Goal: Information Seeking & Learning: Learn about a topic

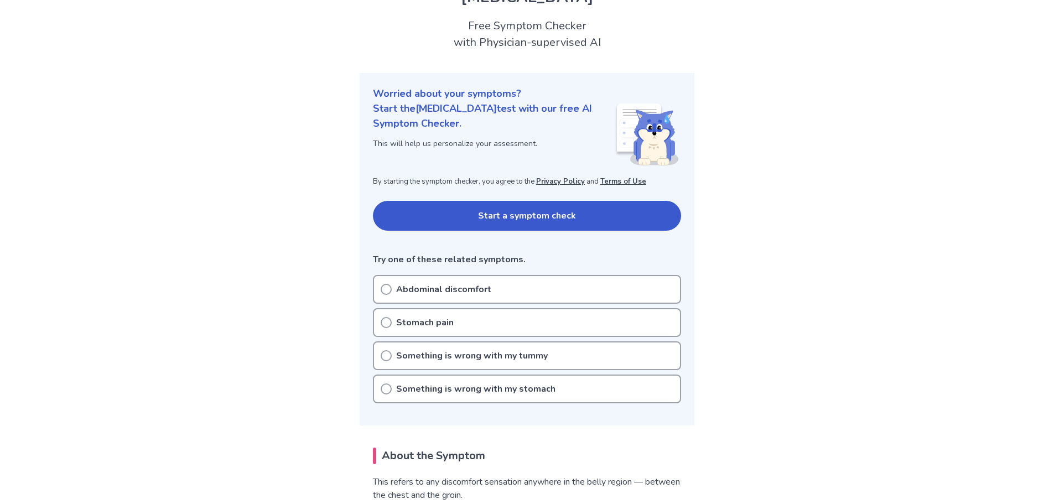
scroll to position [56, 0]
click at [462, 221] on button "Start a symptom check" at bounding box center [527, 216] width 308 height 30
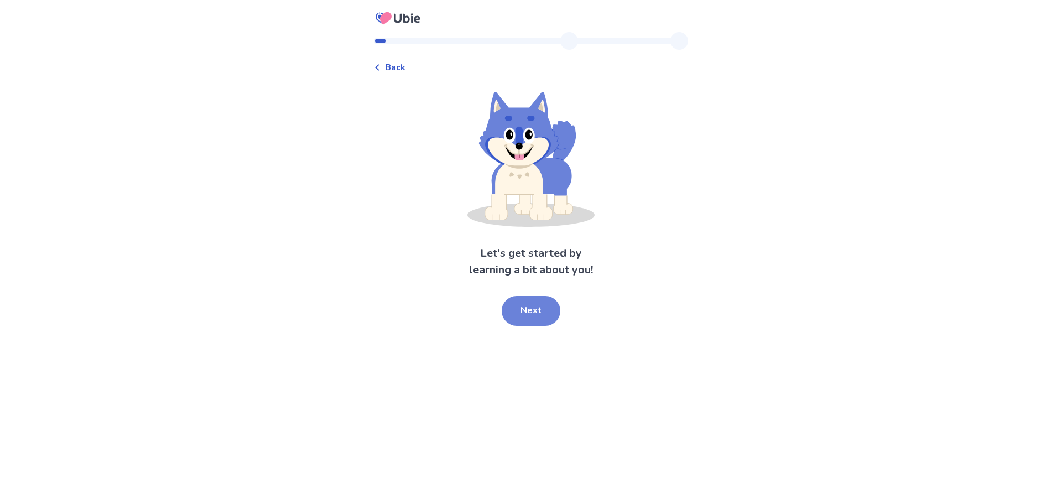
click at [525, 314] on button "Next" at bounding box center [531, 311] width 59 height 30
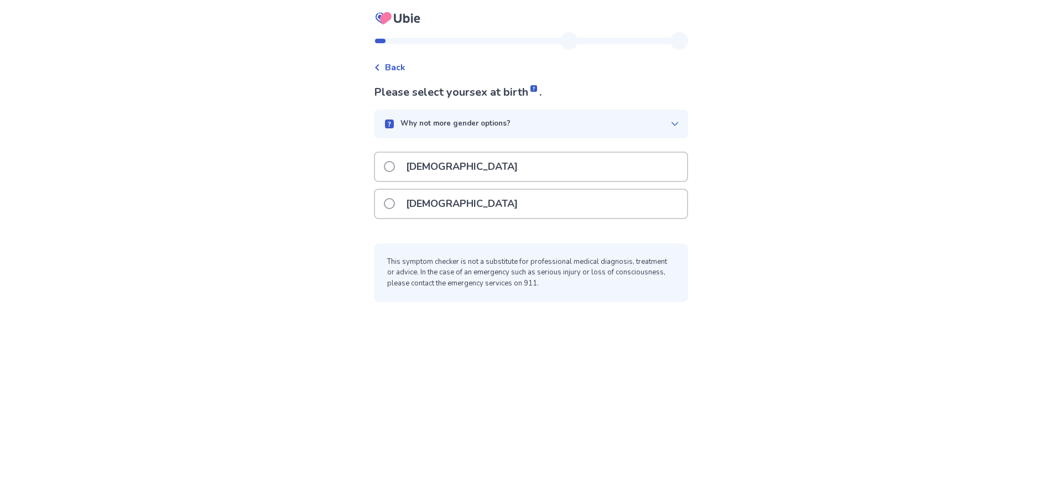
click at [394, 165] on span at bounding box center [389, 166] width 11 height 11
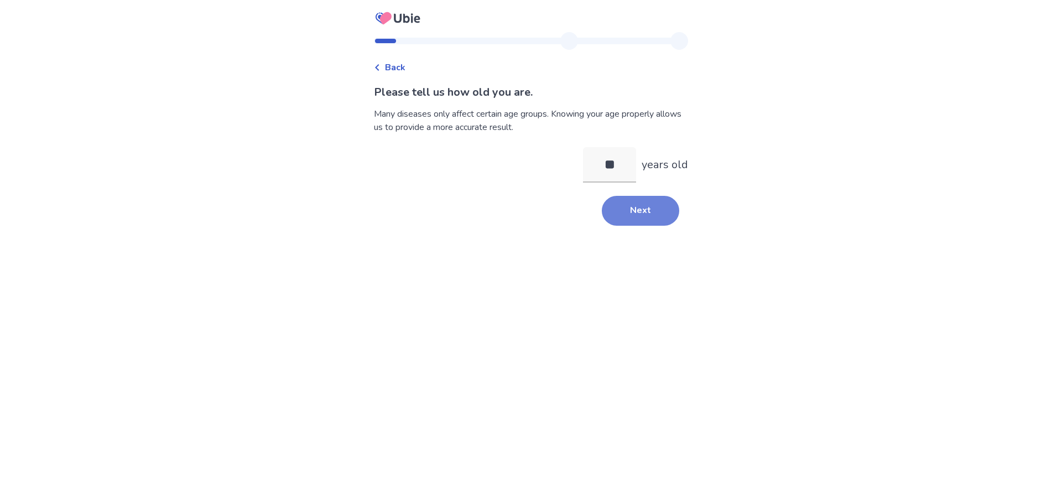
type input "**"
click at [636, 213] on button "Next" at bounding box center [640, 211] width 77 height 30
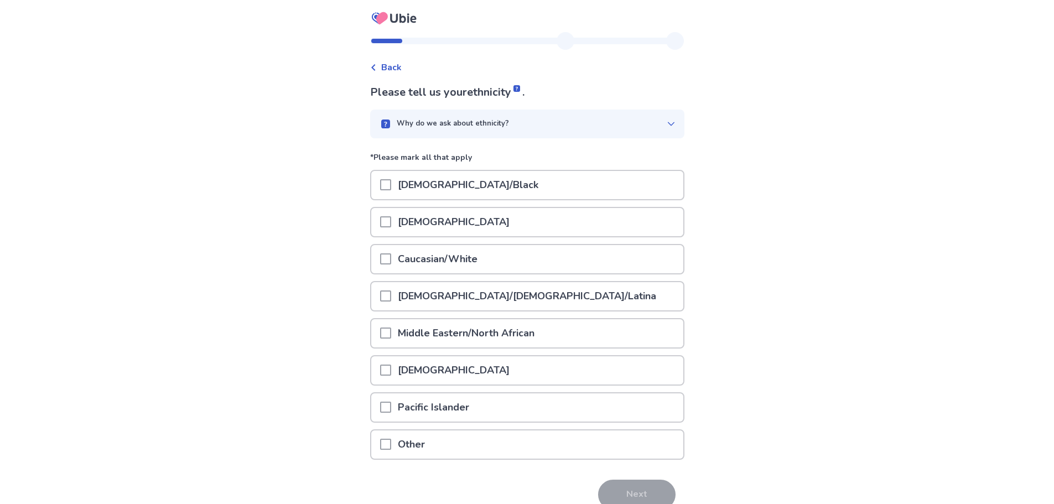
click at [391, 260] on span at bounding box center [385, 258] width 11 height 11
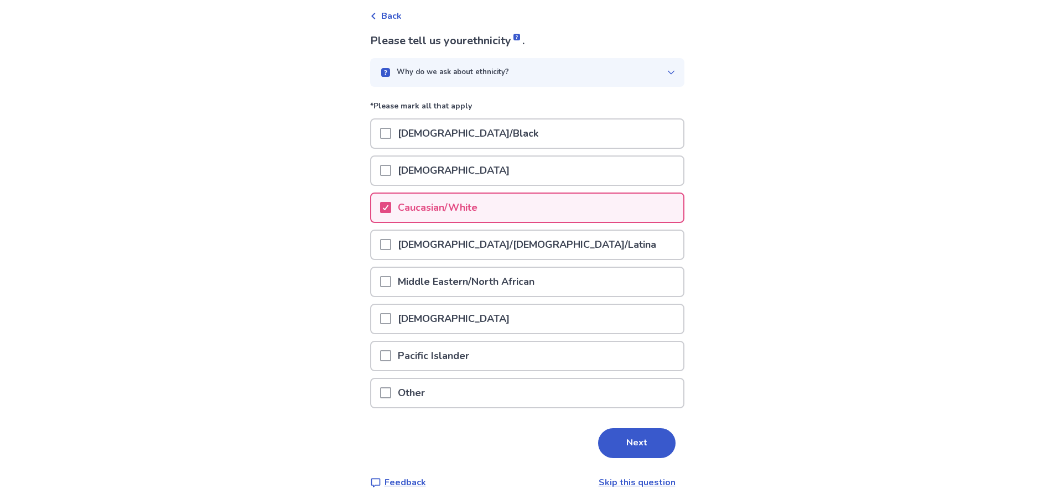
scroll to position [54, 0]
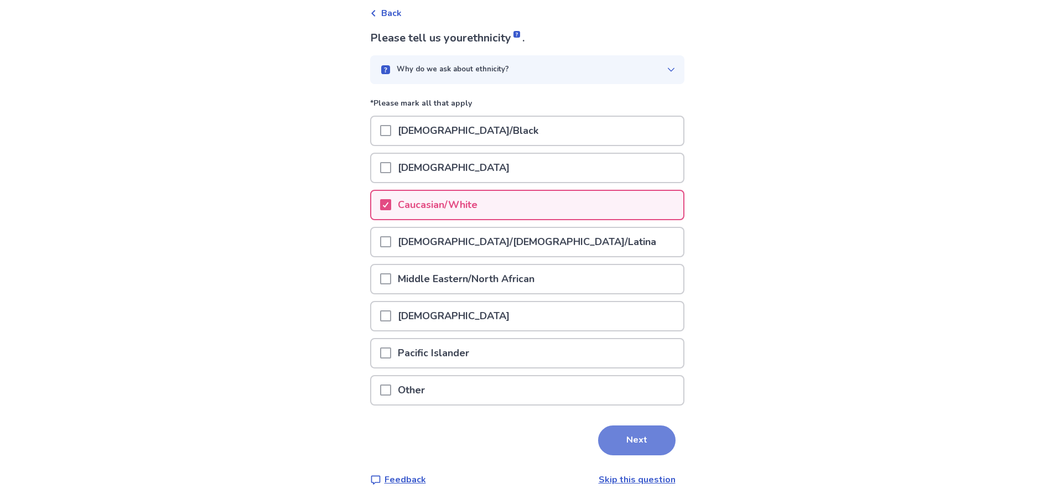
click at [621, 445] on button "Next" at bounding box center [636, 440] width 77 height 30
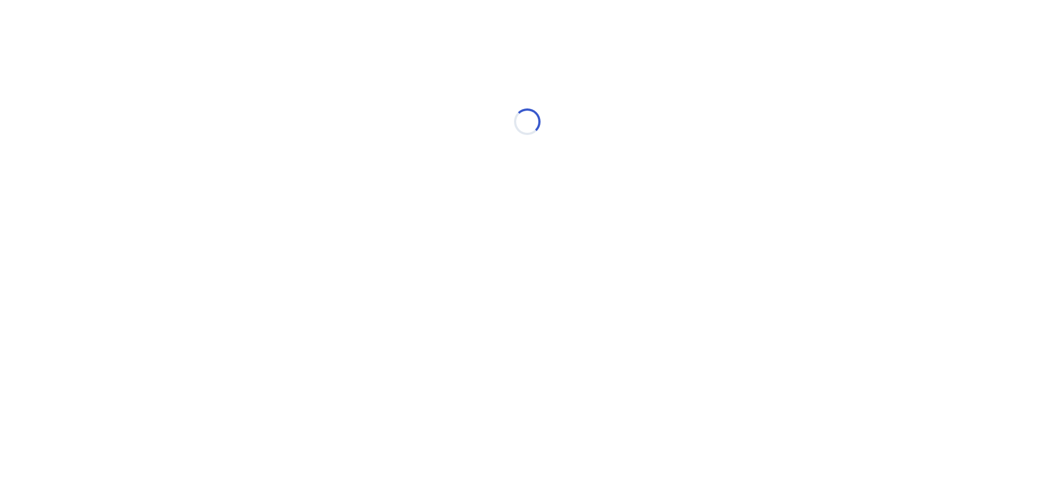
scroll to position [0, 0]
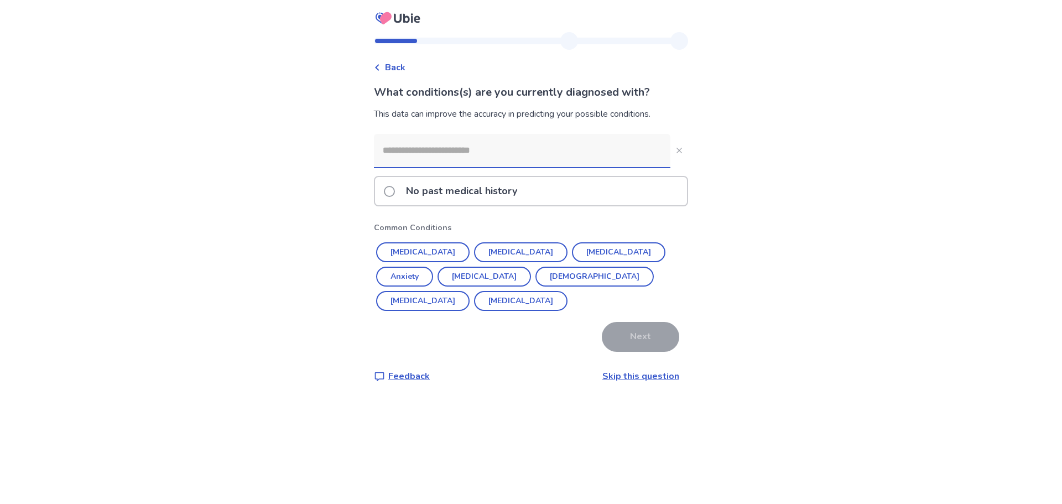
click at [411, 157] on input at bounding box center [522, 150] width 296 height 33
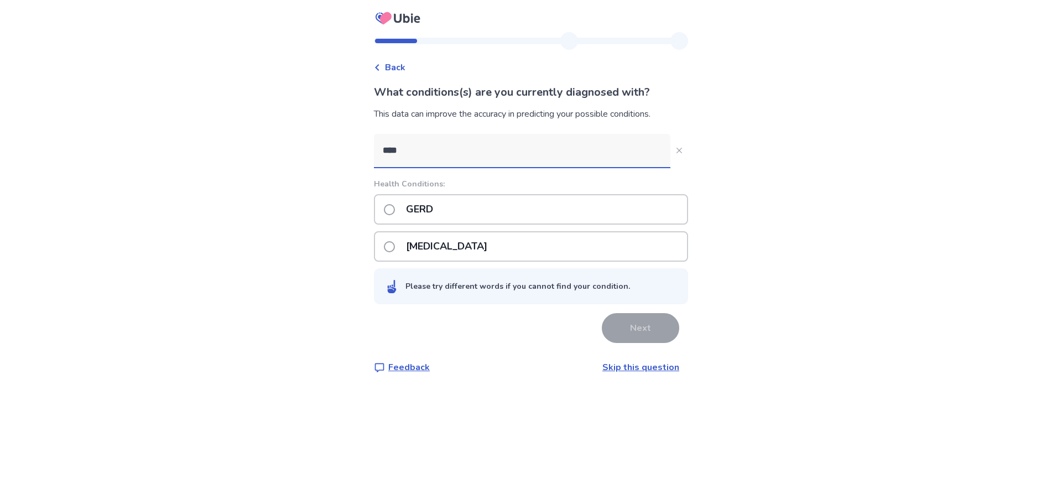
type input "****"
click at [394, 209] on span at bounding box center [389, 209] width 11 height 11
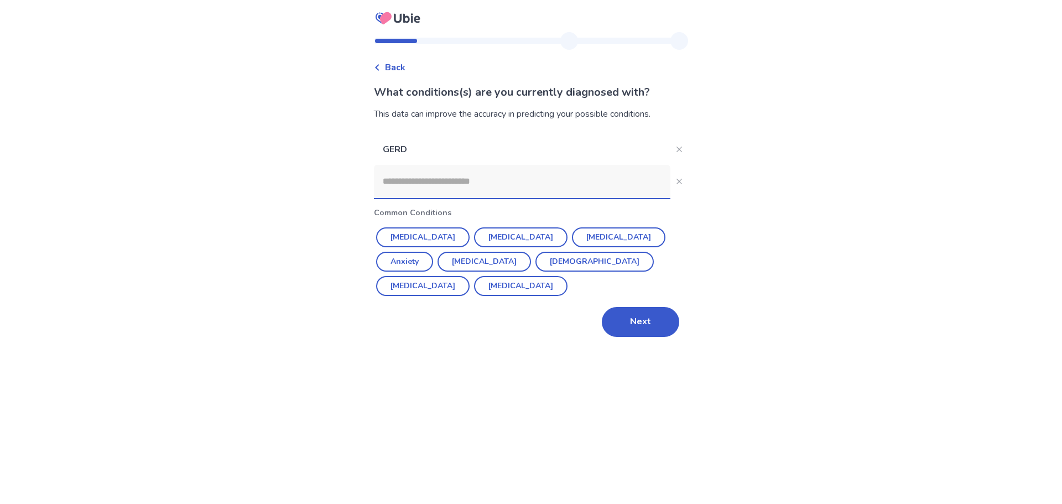
click at [421, 179] on input at bounding box center [522, 181] width 296 height 33
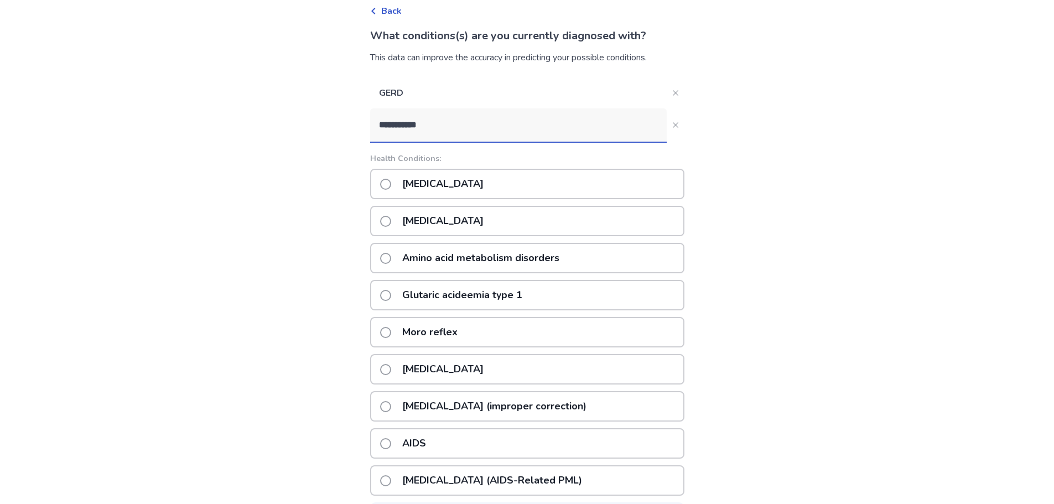
scroll to position [56, 0]
type input "**********"
click at [391, 184] on span at bounding box center [385, 184] width 11 height 11
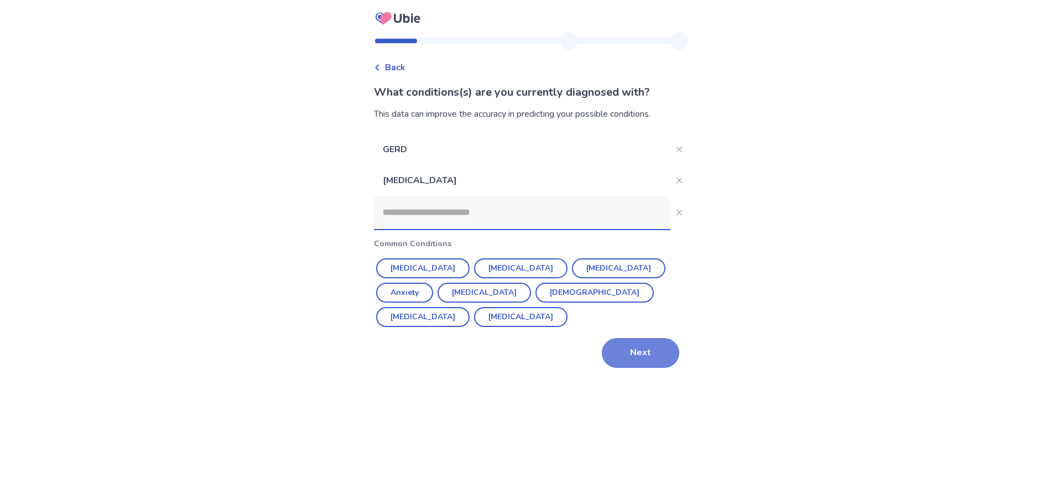
click at [643, 360] on button "Next" at bounding box center [640, 353] width 77 height 30
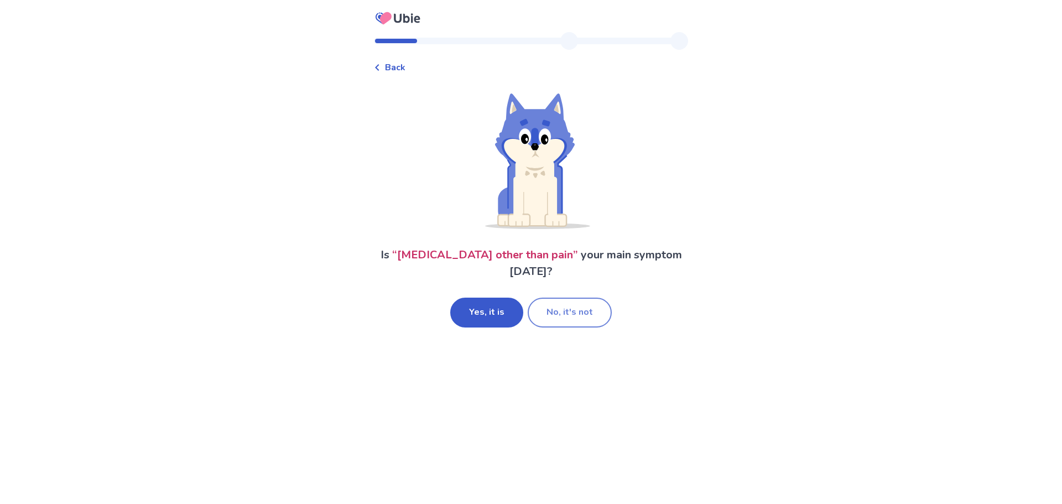
click at [572, 312] on button "No, it's not" at bounding box center [570, 313] width 84 height 30
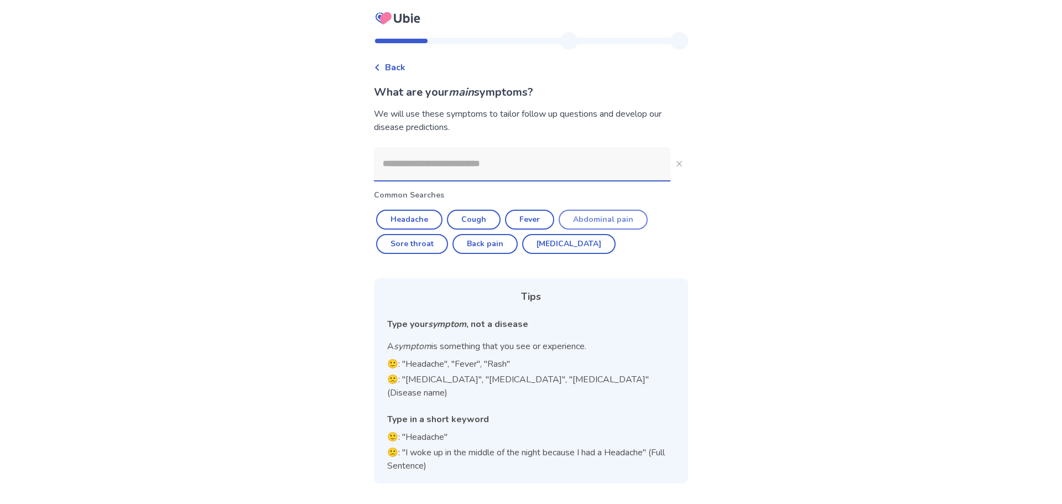
click at [603, 225] on button "Abdominal pain" at bounding box center [603, 220] width 89 height 20
type input "**********"
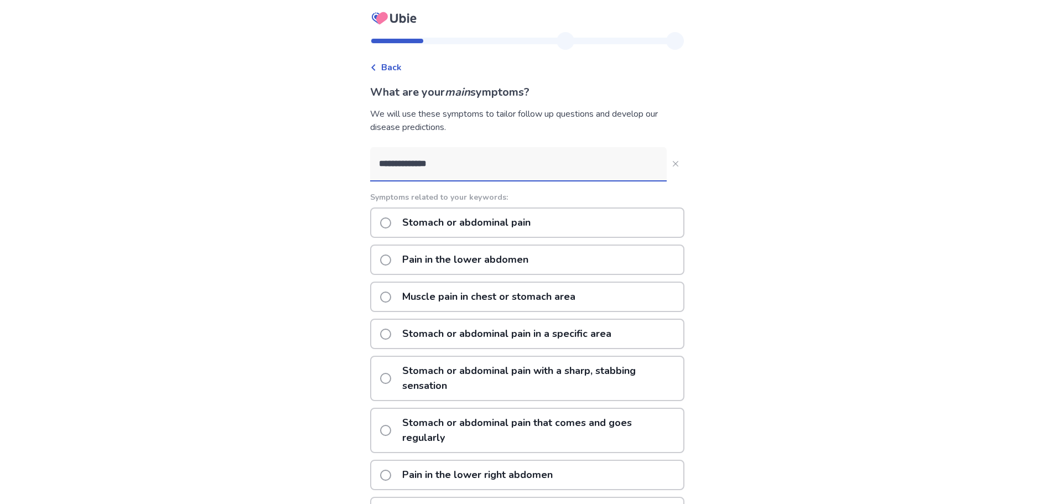
click at [391, 222] on span at bounding box center [385, 222] width 11 height 11
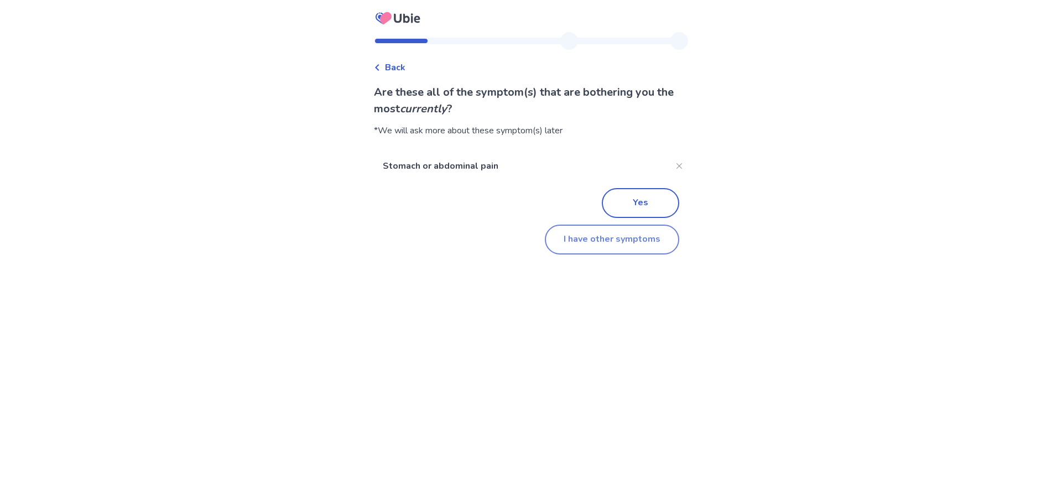
click at [572, 244] on button "I have other symptoms" at bounding box center [612, 240] width 134 height 30
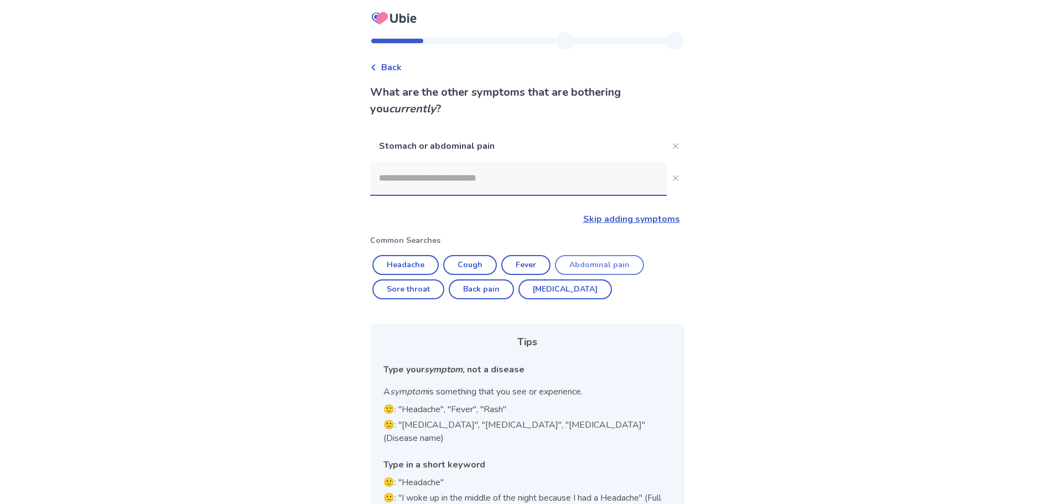
click at [612, 264] on button "Abdominal pain" at bounding box center [599, 265] width 89 height 20
type input "**********"
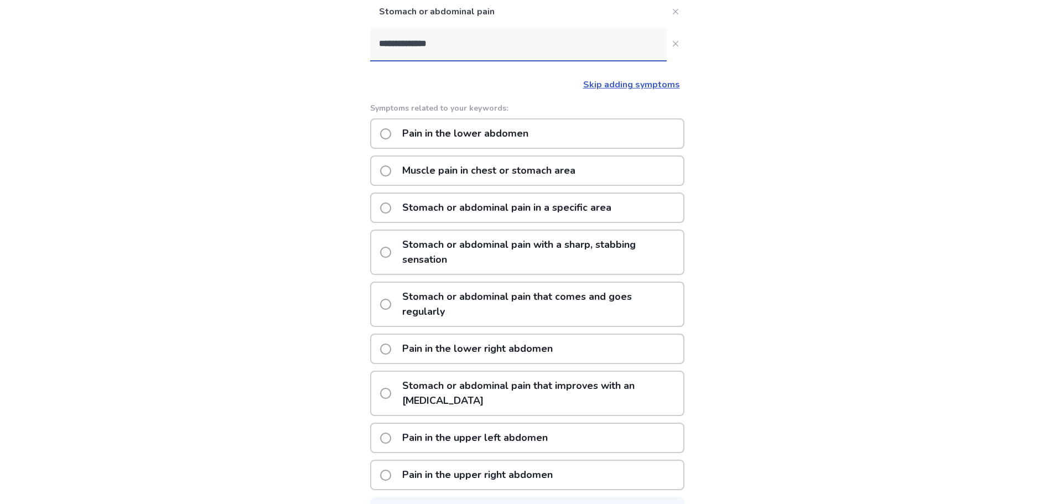
scroll to position [134, 0]
click at [389, 134] on span at bounding box center [385, 134] width 11 height 11
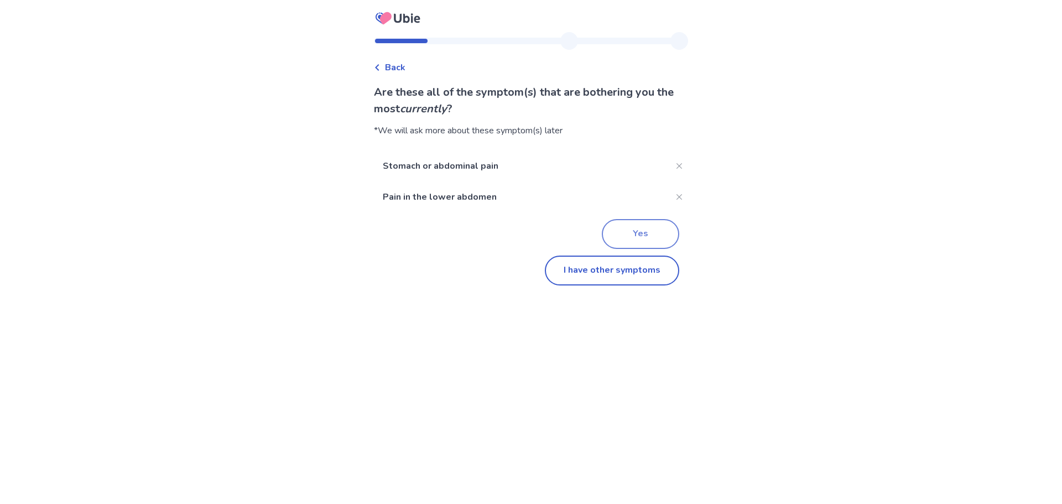
click at [633, 230] on button "Yes" at bounding box center [640, 234] width 77 height 30
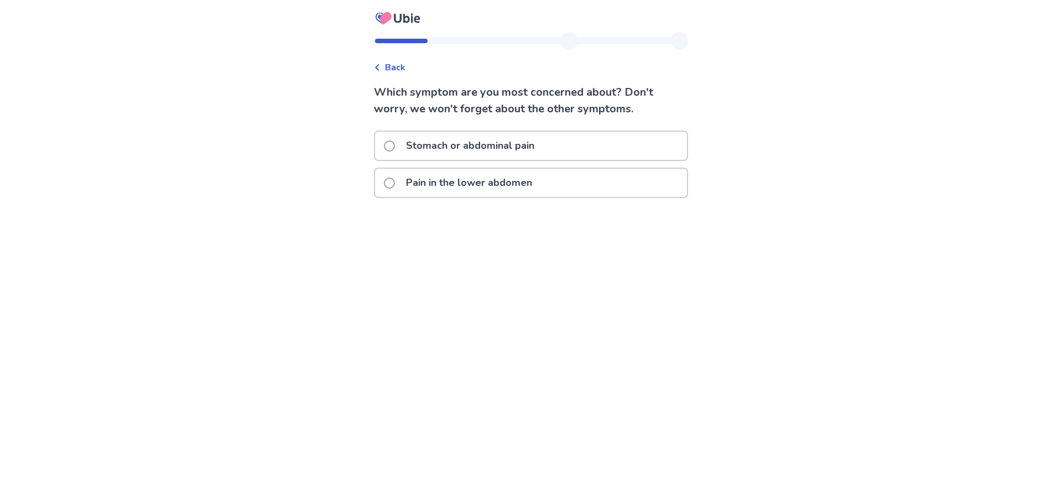
click at [395, 146] on span at bounding box center [389, 145] width 11 height 11
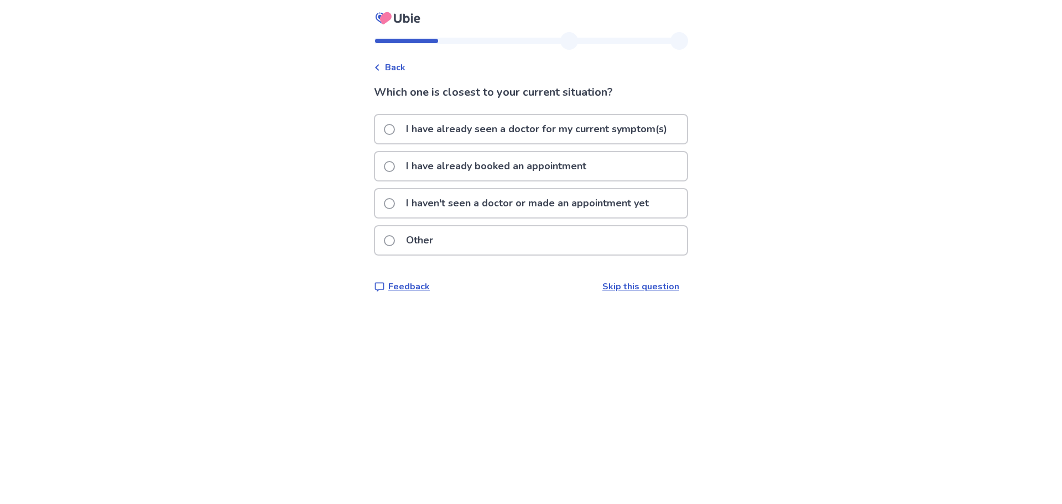
click at [393, 168] on span at bounding box center [389, 166] width 11 height 11
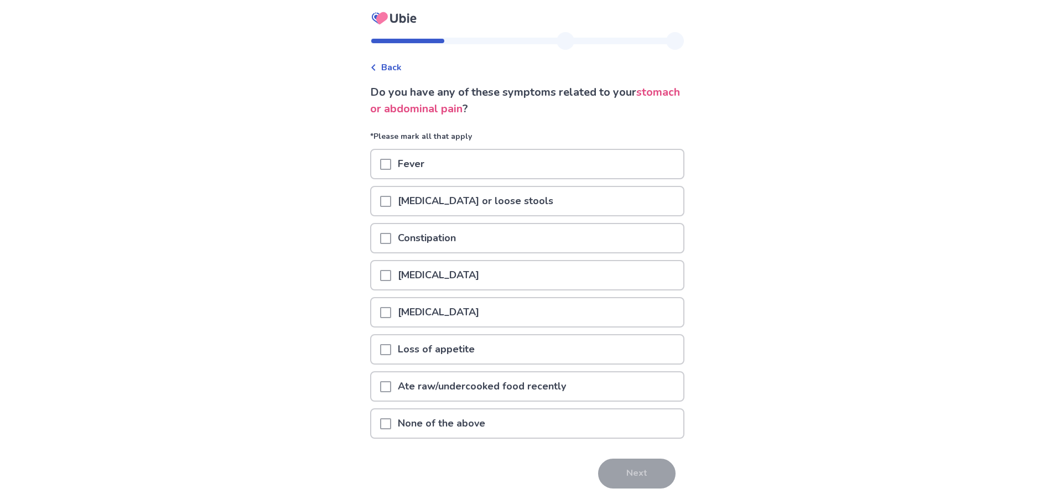
click at [390, 238] on span at bounding box center [385, 238] width 11 height 11
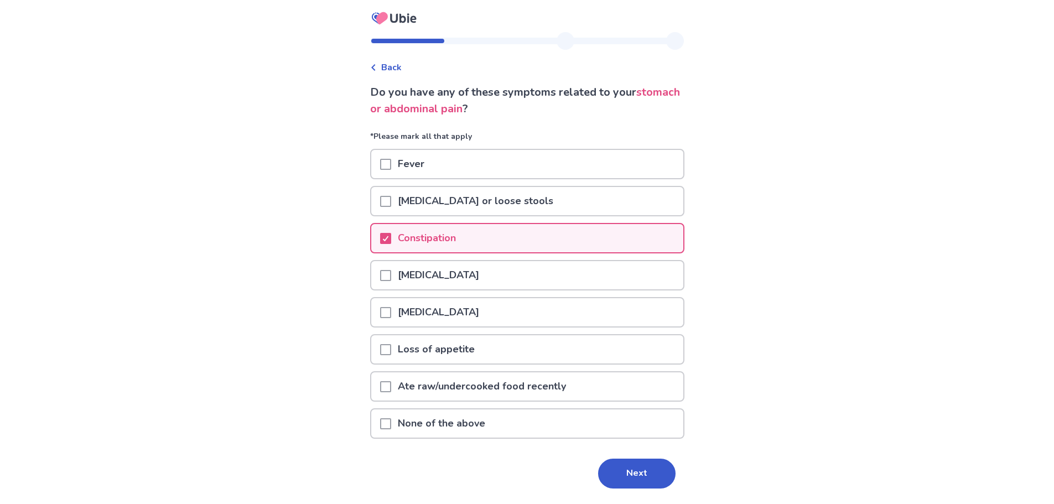
click at [391, 350] on span at bounding box center [385, 349] width 11 height 11
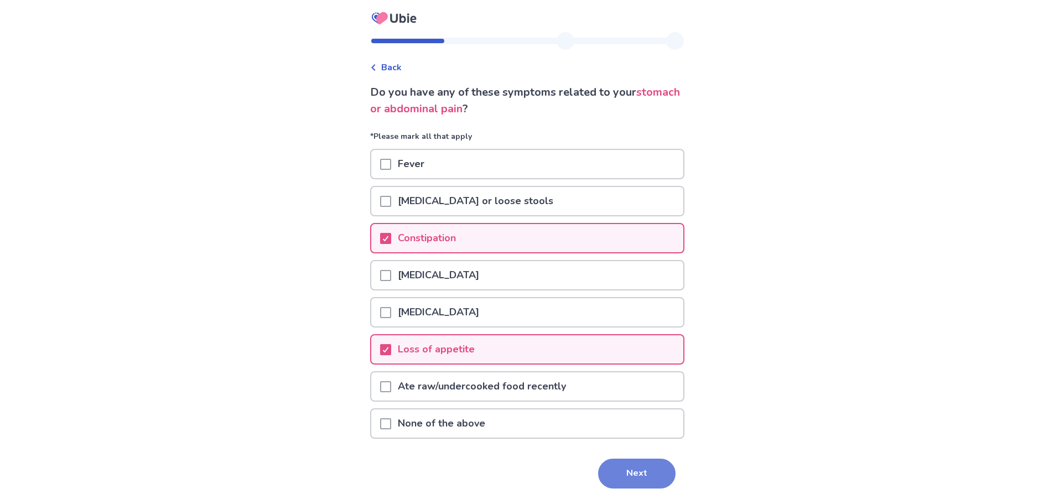
click at [630, 468] on button "Next" at bounding box center [636, 473] width 77 height 30
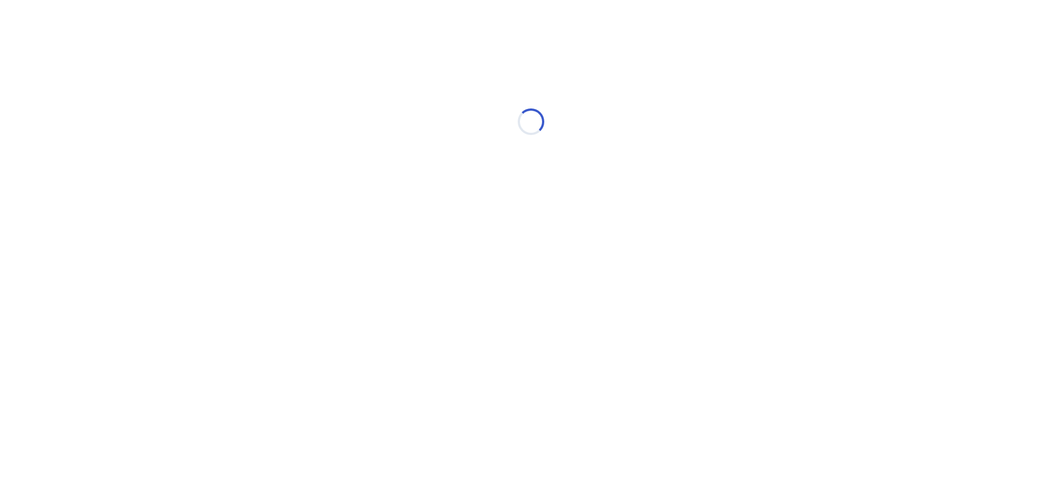
select select "*"
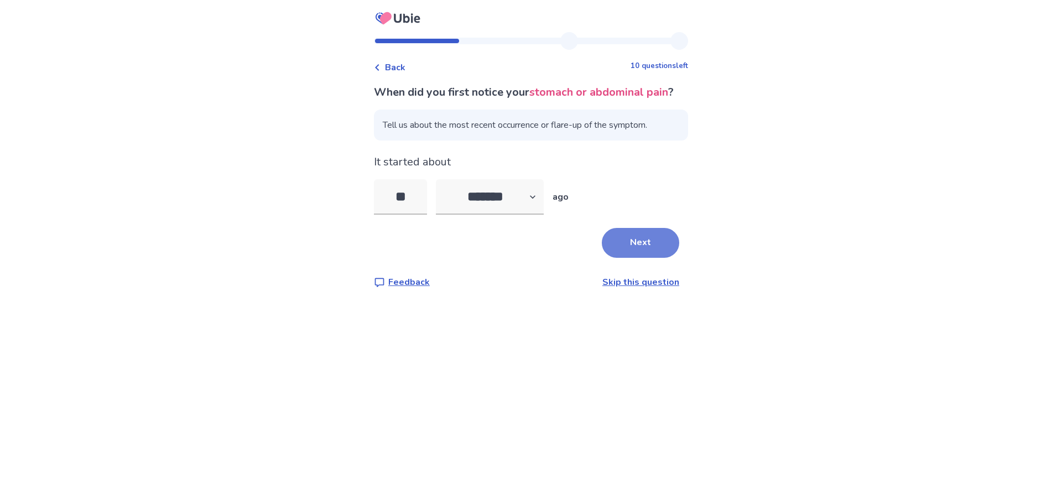
type input "**"
click at [632, 258] on button "Next" at bounding box center [640, 243] width 77 height 30
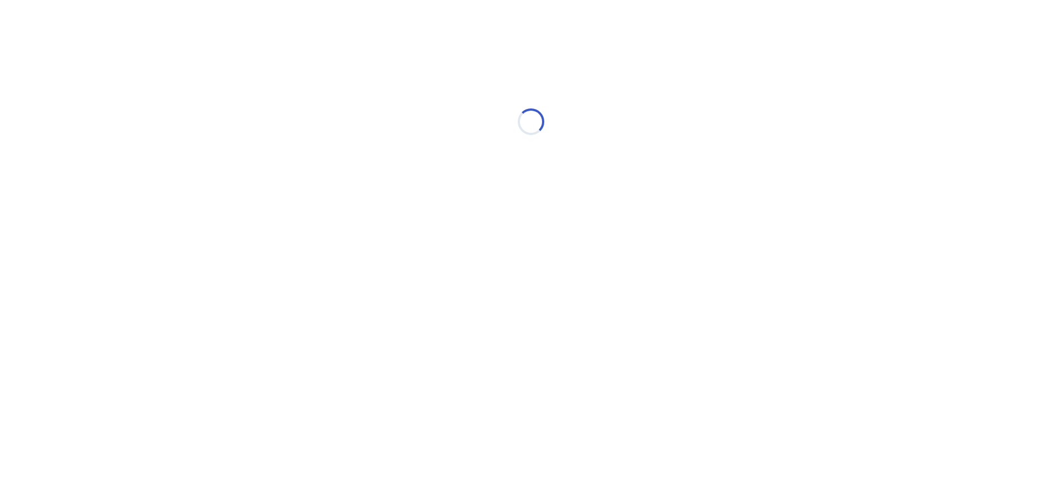
select select "*"
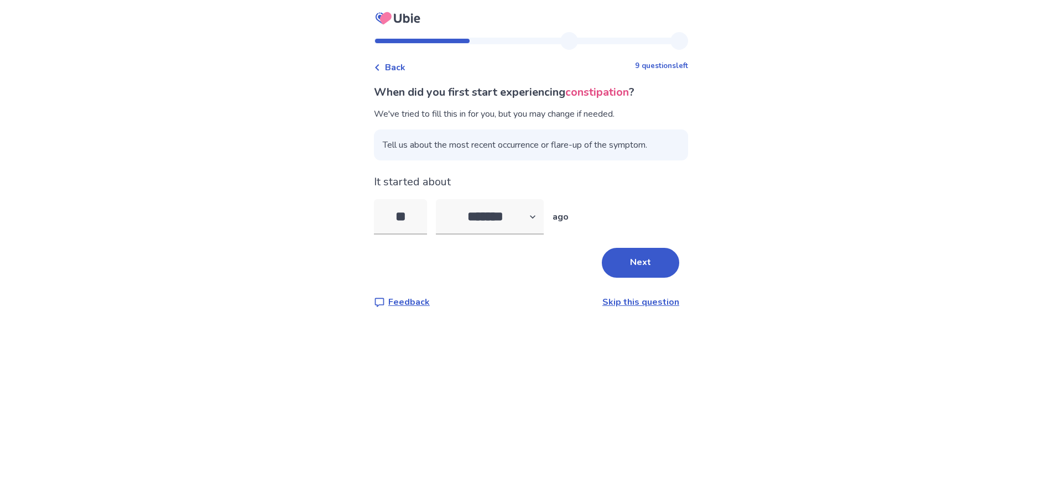
drag, startPoint x: 419, startPoint y: 216, endPoint x: 347, endPoint y: 210, distance: 72.2
click at [349, 209] on div "Back 9 questions left When did you first start experiencing constipation ? We'v…" at bounding box center [531, 252] width 1062 height 504
type input "*"
click at [644, 263] on button "Next" at bounding box center [640, 263] width 77 height 30
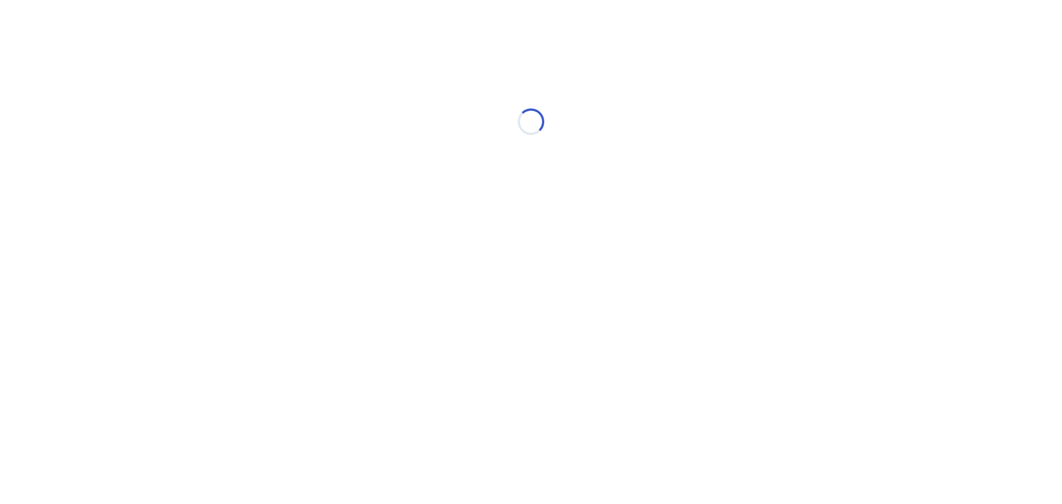
select select "*"
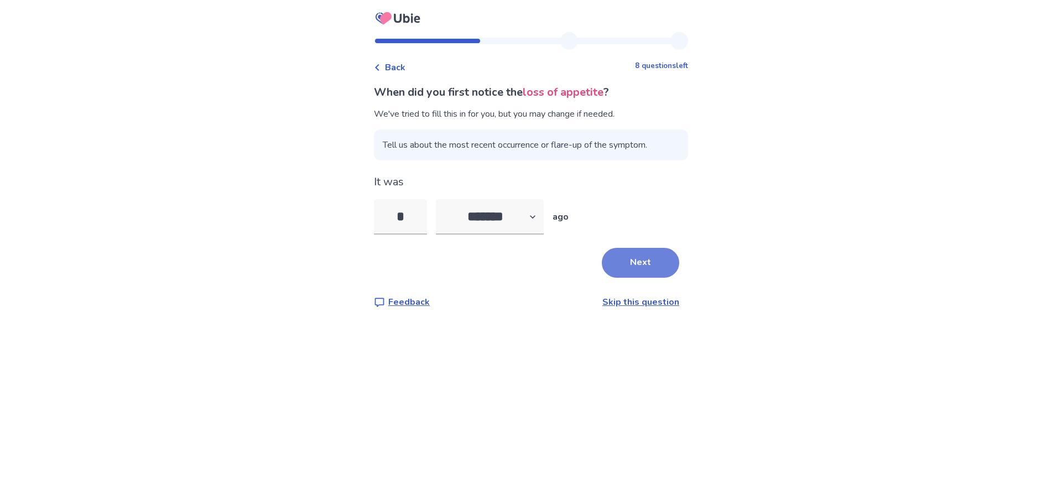
click at [630, 263] on button "Next" at bounding box center [640, 263] width 77 height 30
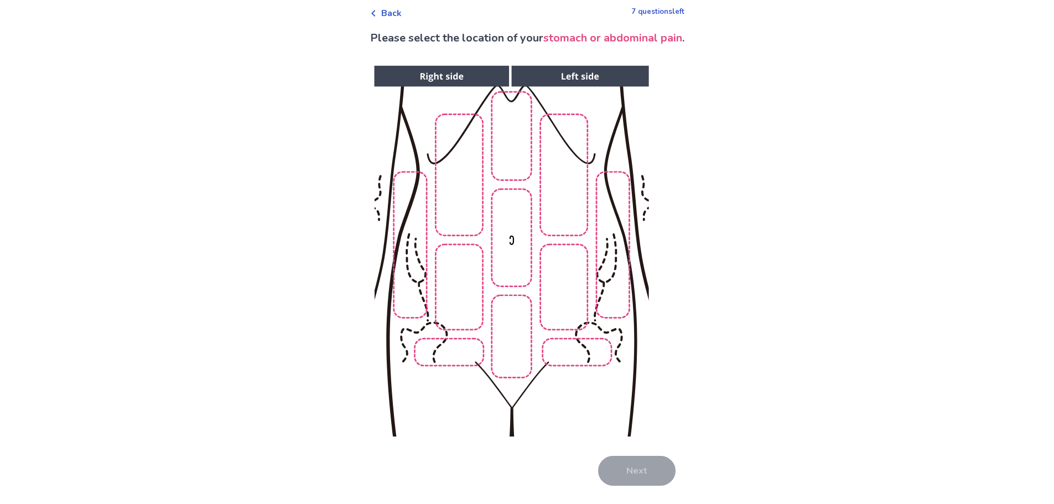
scroll to position [55, 0]
click at [464, 355] on img at bounding box center [510, 250] width 565 height 383
click at [574, 360] on img at bounding box center [510, 250] width 565 height 383
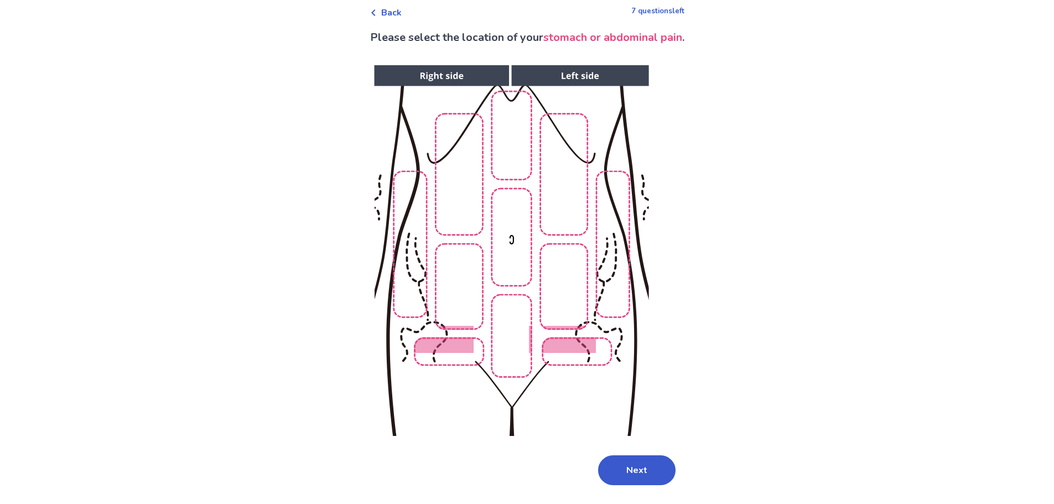
click at [514, 357] on img at bounding box center [510, 250] width 565 height 383
click at [625, 469] on button "Next" at bounding box center [636, 470] width 77 height 30
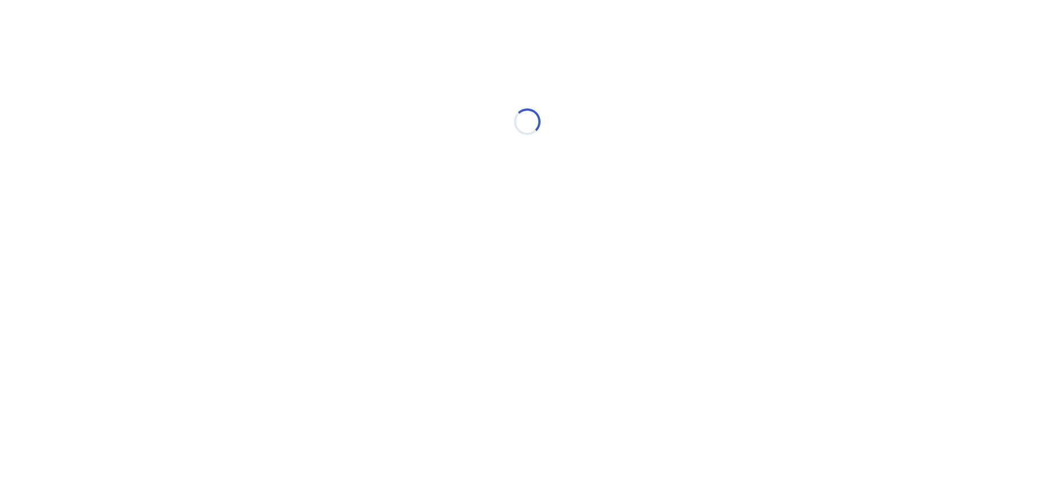
scroll to position [0, 0]
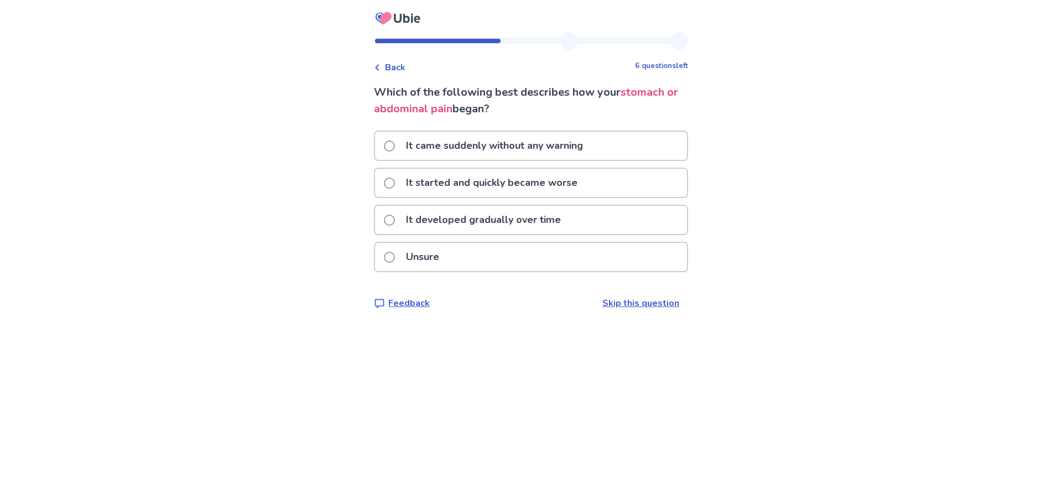
click at [395, 148] on span at bounding box center [389, 145] width 11 height 11
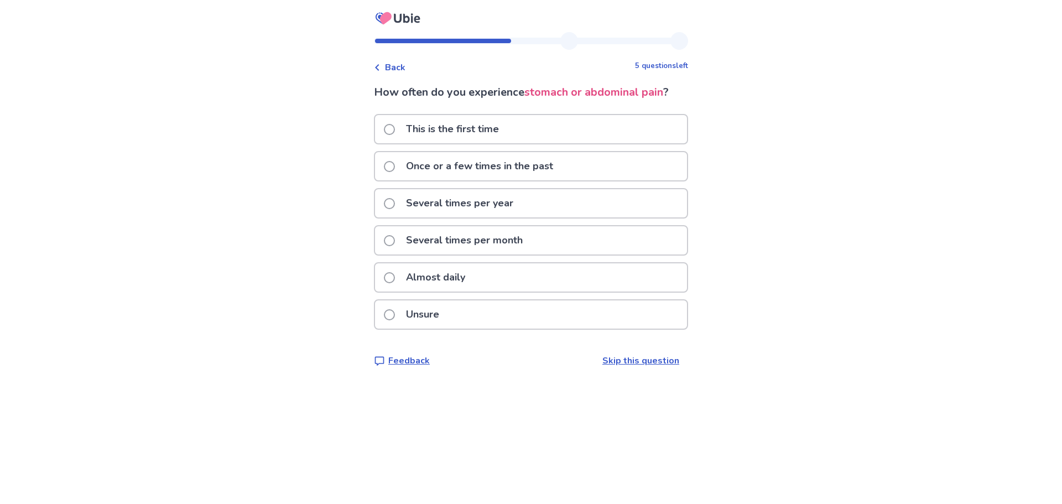
click at [395, 166] on span at bounding box center [389, 166] width 11 height 11
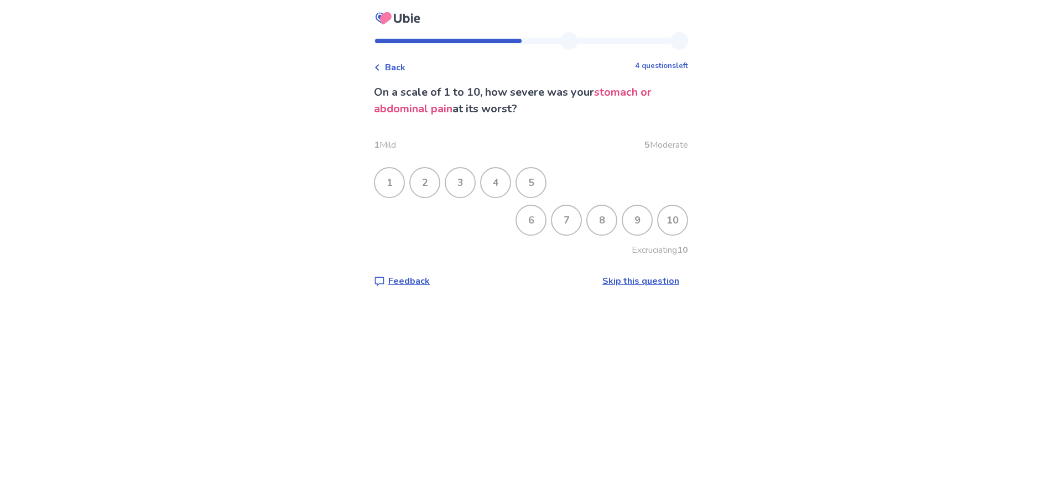
click at [472, 182] on div "3" at bounding box center [460, 182] width 29 height 29
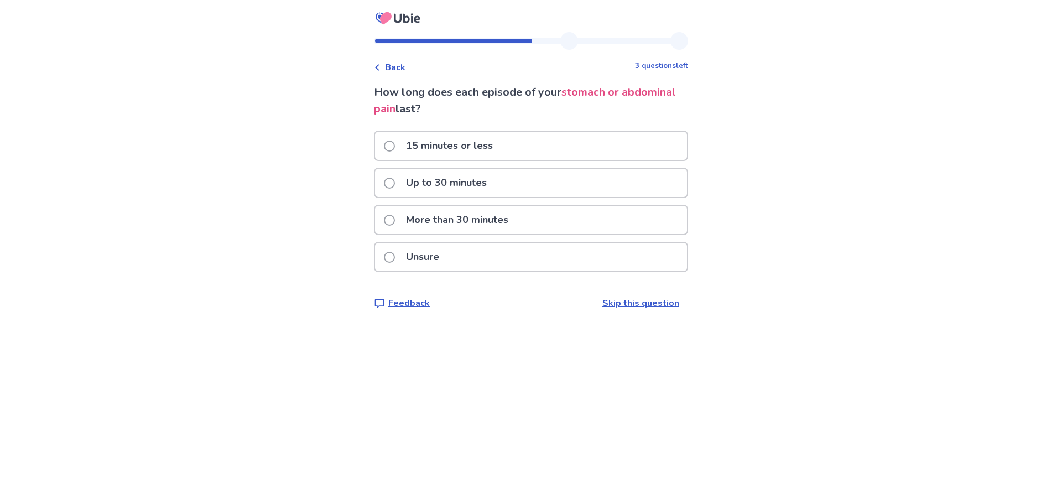
click at [393, 221] on span at bounding box center [389, 220] width 11 height 11
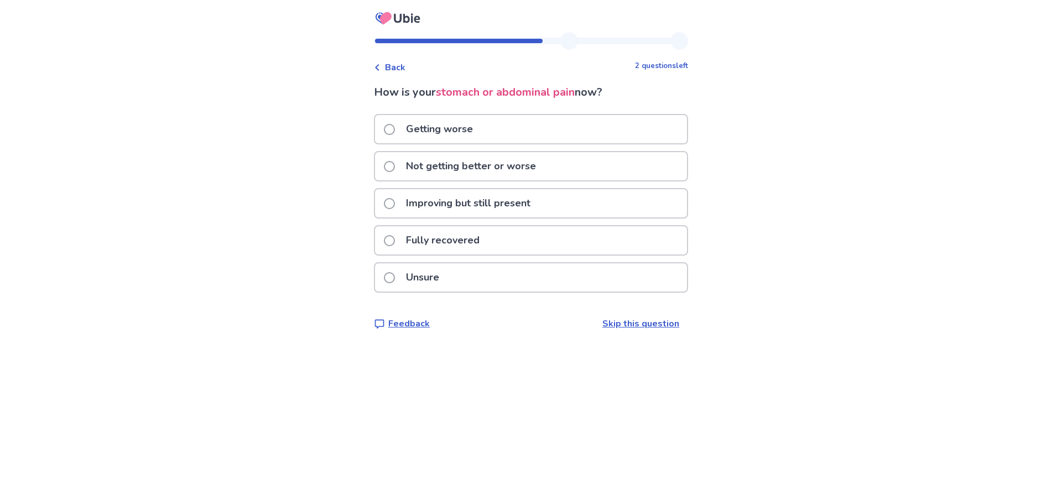
click at [395, 165] on span at bounding box center [389, 166] width 11 height 11
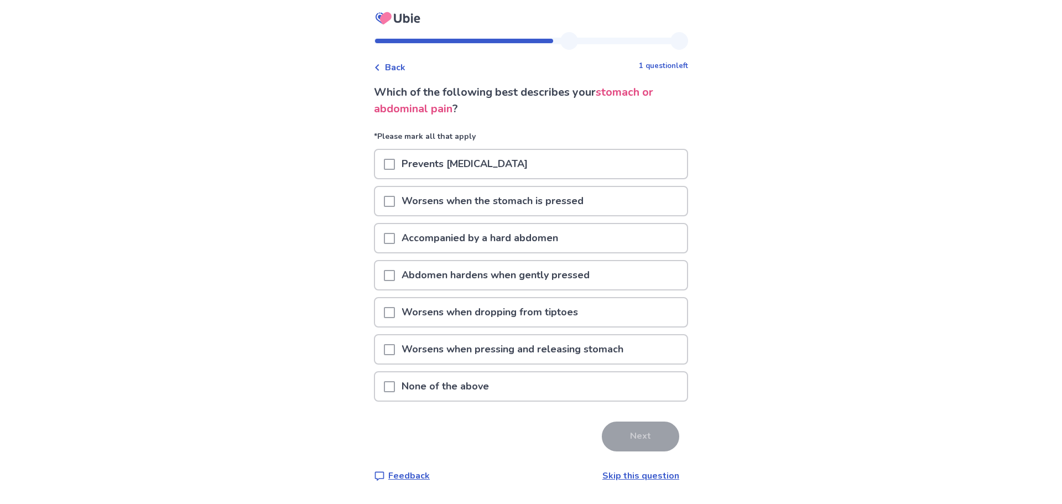
click at [395, 203] on span at bounding box center [389, 201] width 11 height 11
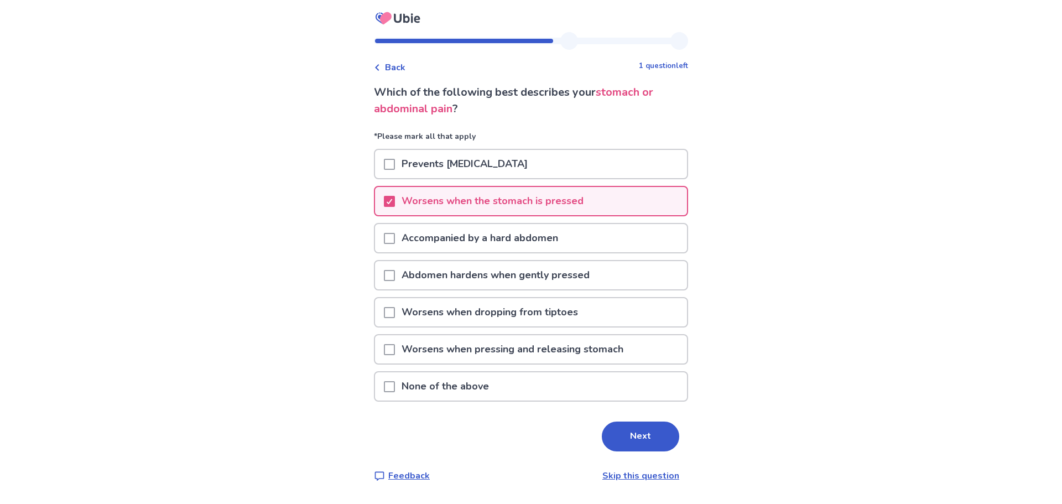
click at [395, 350] on span at bounding box center [389, 349] width 11 height 11
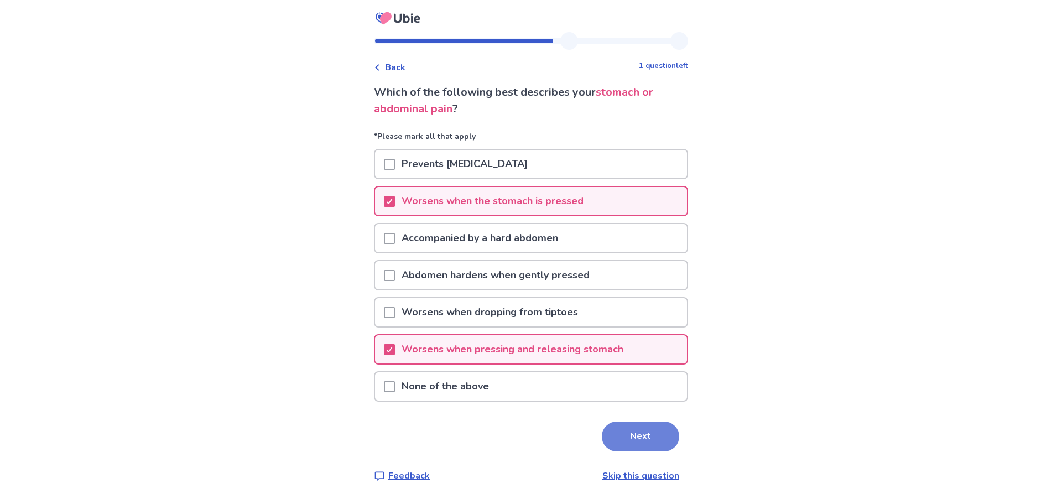
click at [626, 440] on button "Next" at bounding box center [640, 436] width 77 height 30
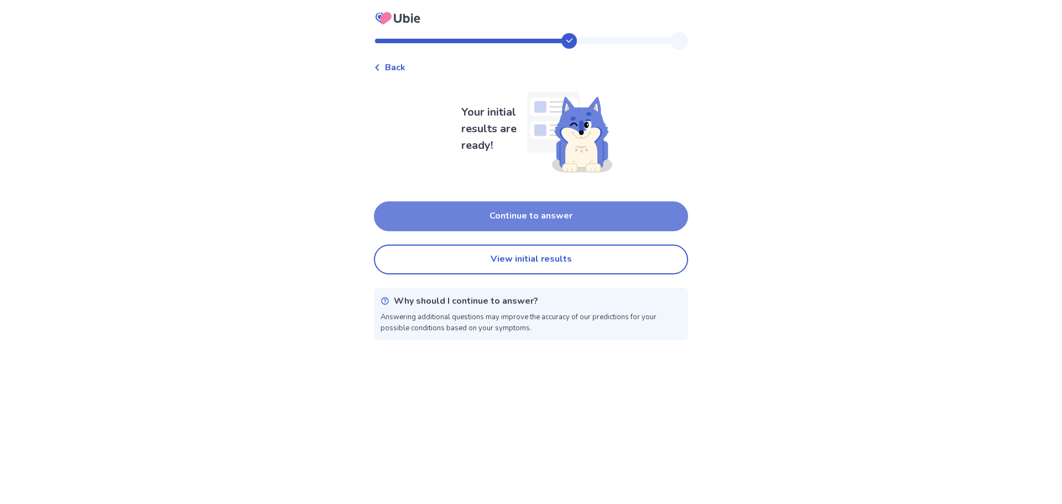
click at [511, 220] on button "Continue to answer" at bounding box center [531, 216] width 314 height 30
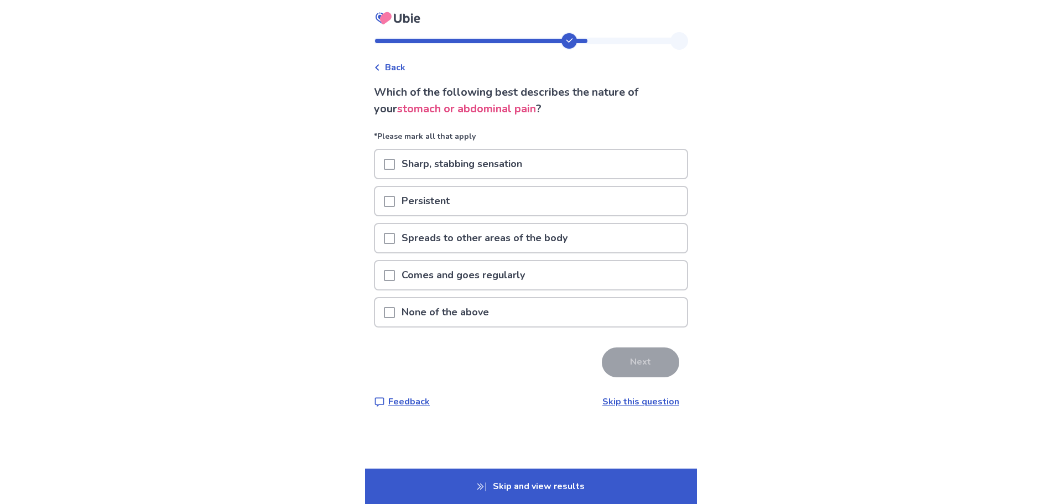
click at [395, 202] on span at bounding box center [389, 201] width 11 height 11
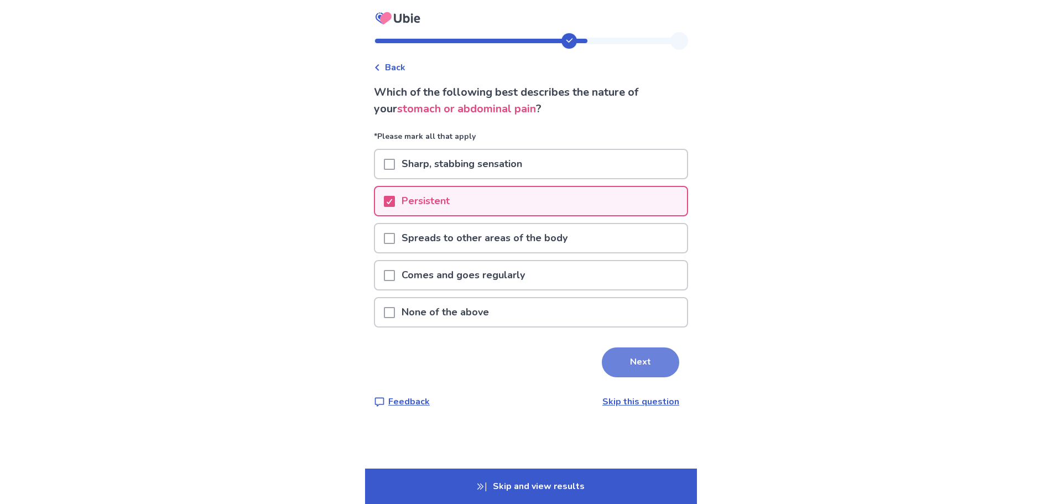
click at [629, 366] on button "Next" at bounding box center [640, 362] width 77 height 30
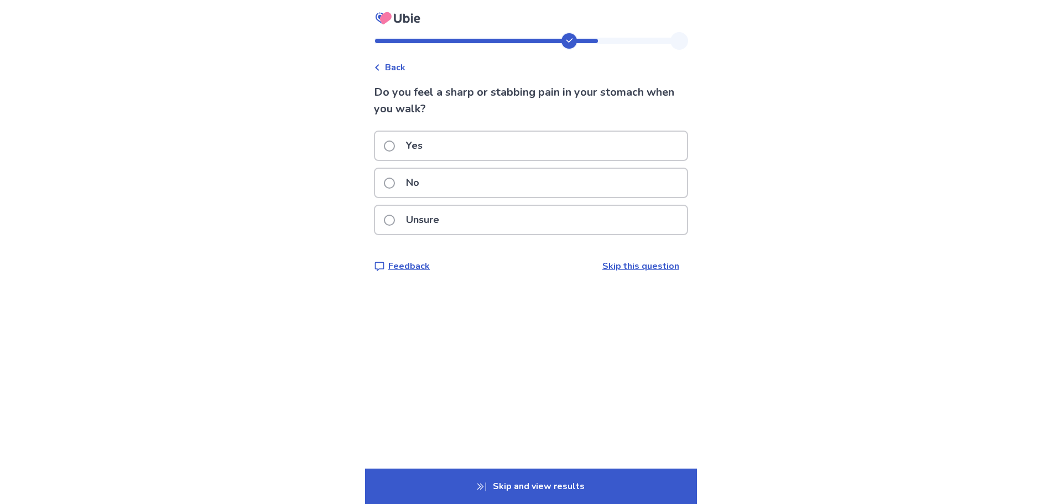
click at [395, 182] on span at bounding box center [389, 183] width 11 height 11
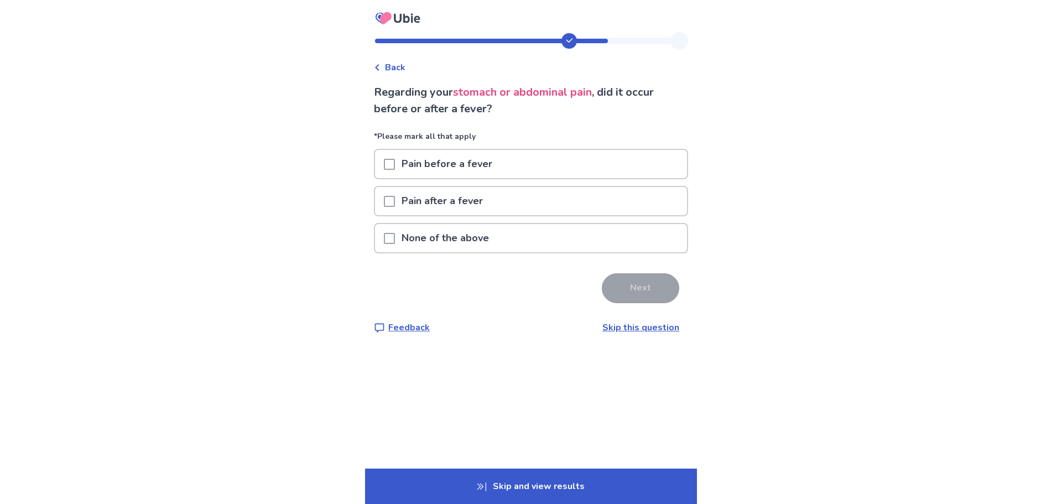
click at [395, 237] on span at bounding box center [389, 238] width 11 height 11
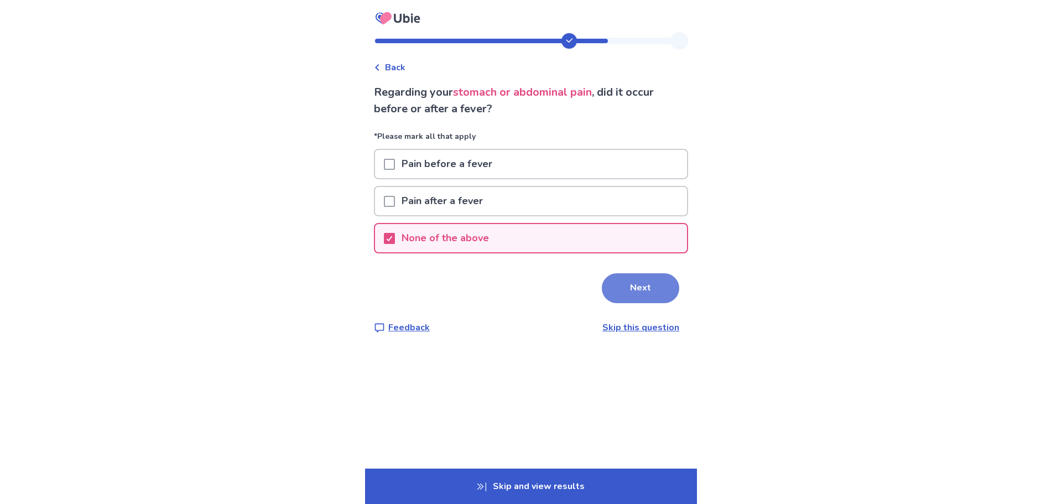
click at [644, 290] on button "Next" at bounding box center [640, 288] width 77 height 30
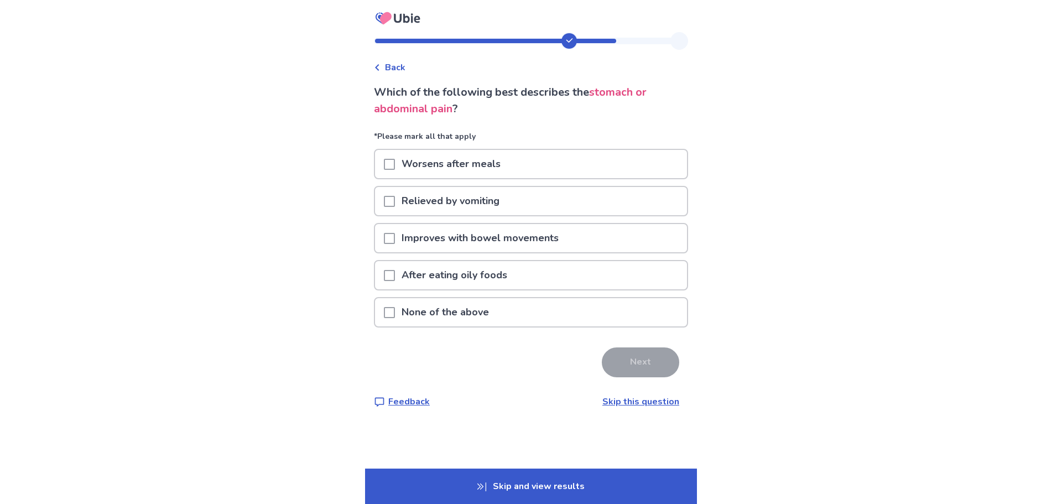
click at [393, 310] on span at bounding box center [389, 312] width 11 height 11
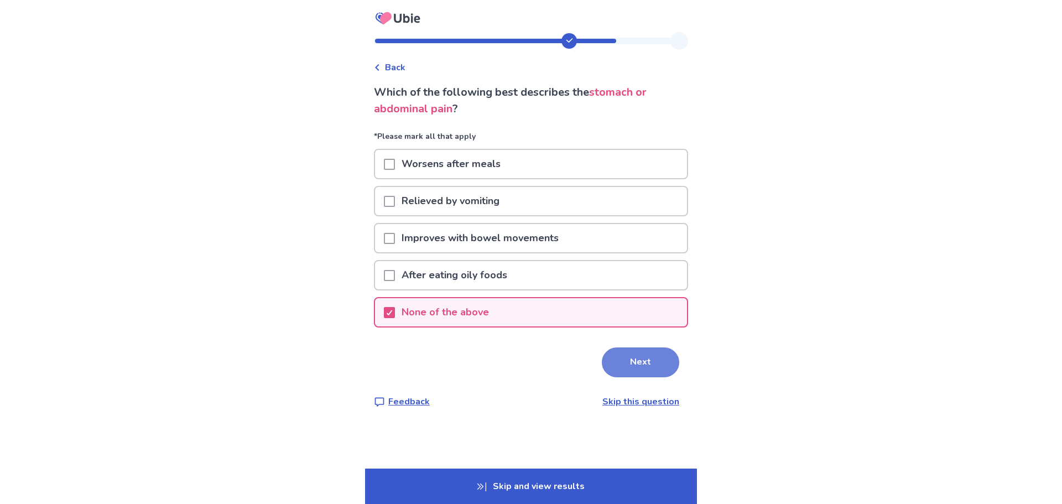
click at [648, 365] on button "Next" at bounding box center [640, 362] width 77 height 30
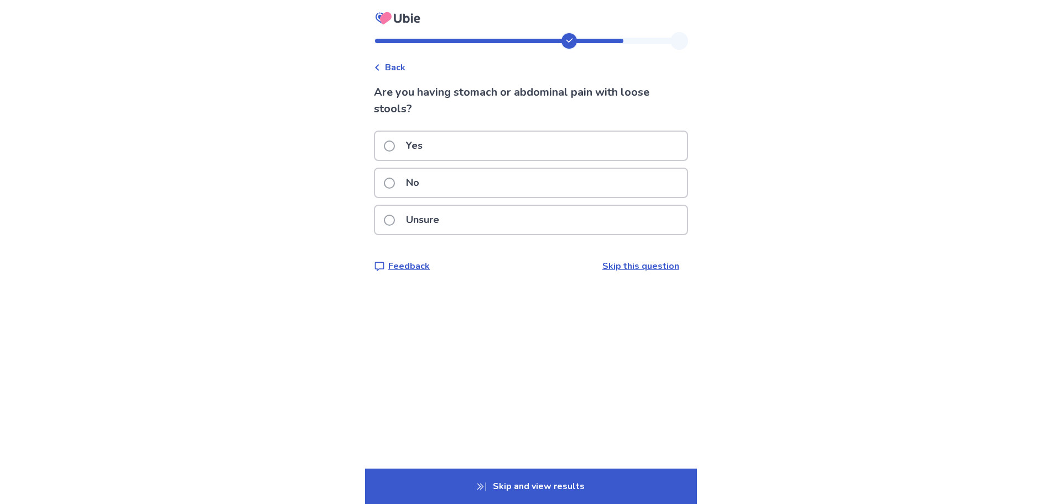
click at [395, 183] on span at bounding box center [389, 183] width 11 height 11
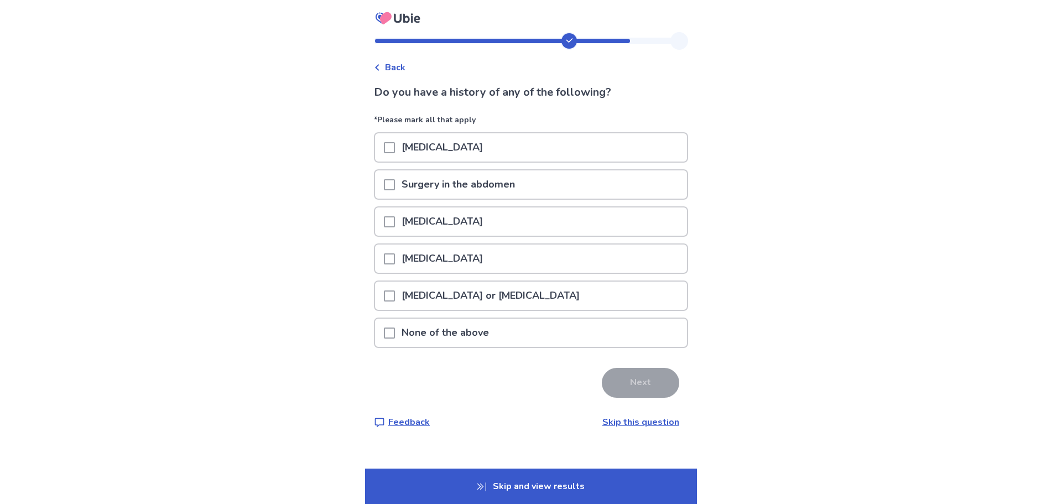
click at [395, 331] on span at bounding box center [389, 332] width 11 height 11
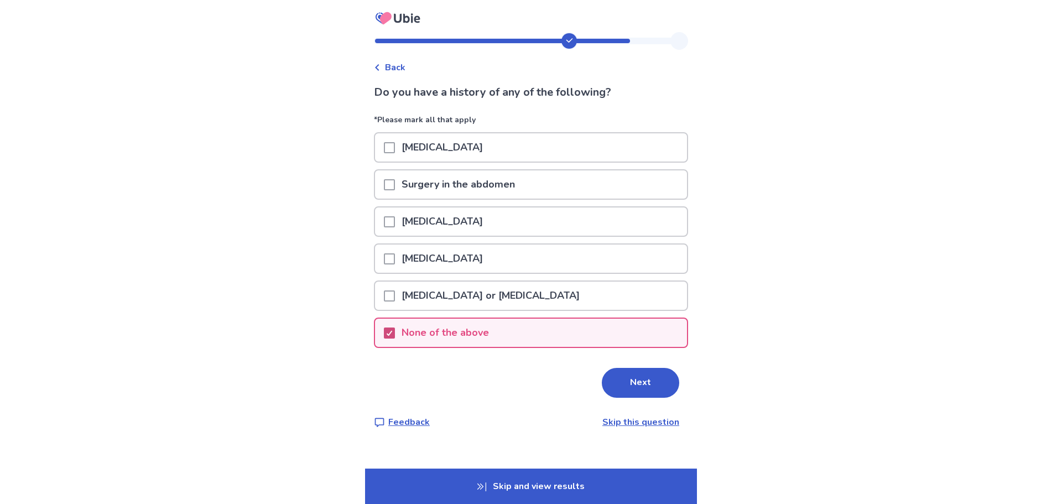
drag, startPoint x: 395, startPoint y: 331, endPoint x: 643, endPoint y: 383, distance: 252.5
click at [643, 383] on button "Next" at bounding box center [640, 383] width 77 height 30
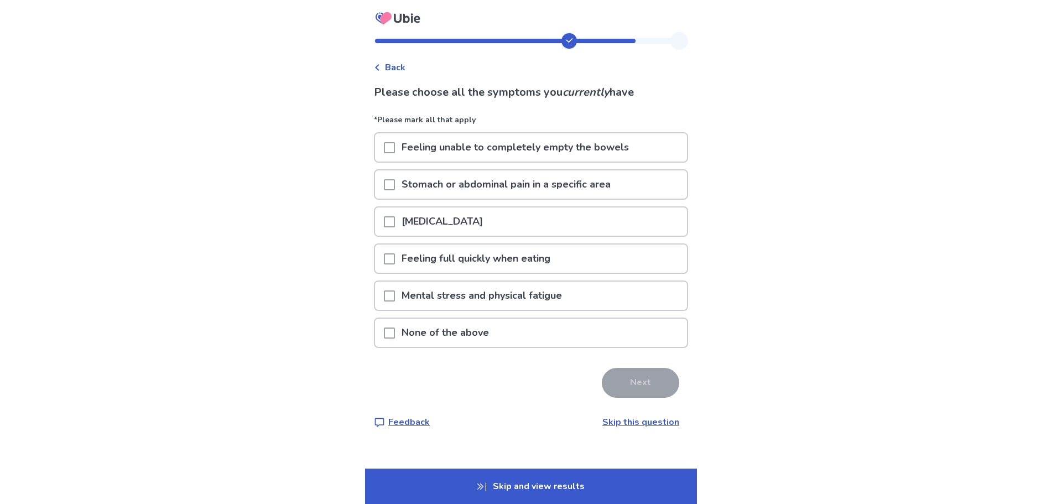
click at [394, 149] on span at bounding box center [389, 147] width 11 height 11
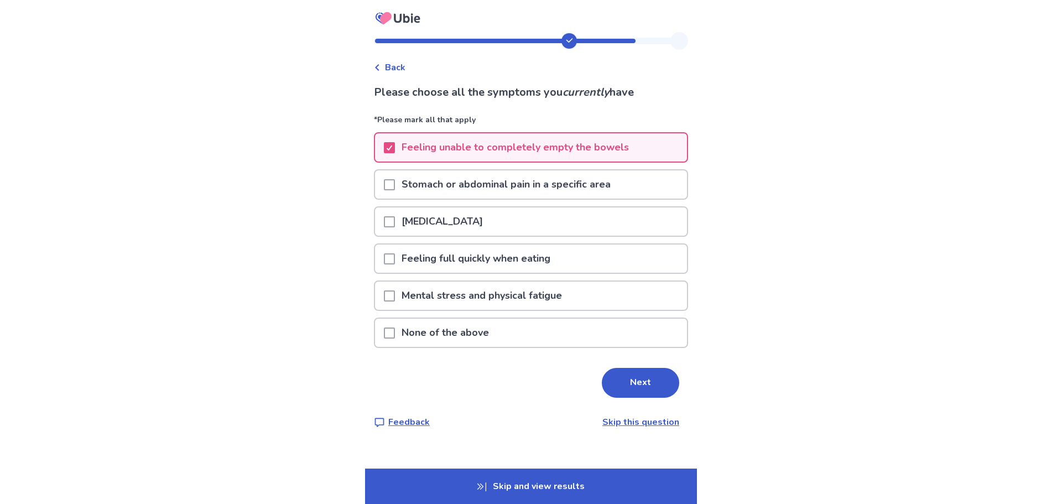
click at [395, 298] on span at bounding box center [389, 295] width 11 height 11
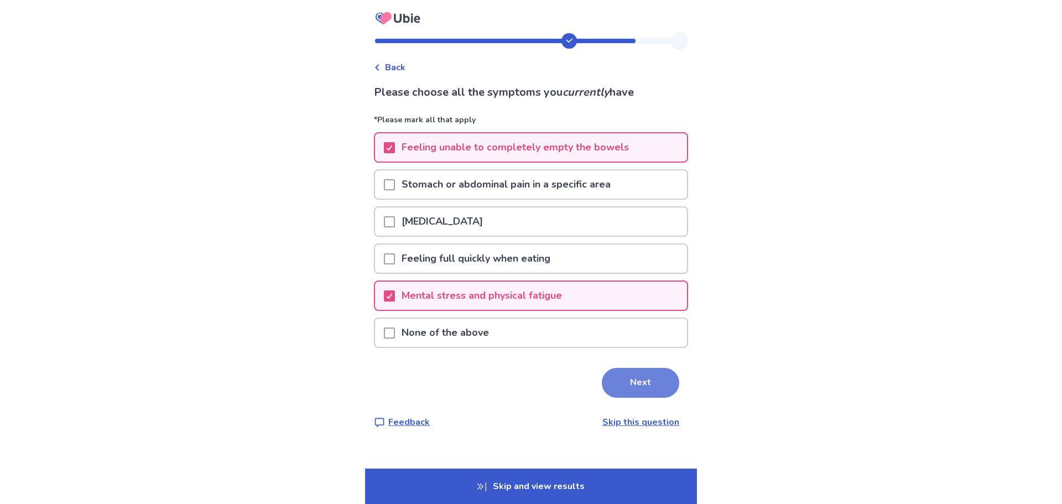
click at [628, 385] on button "Next" at bounding box center [640, 383] width 77 height 30
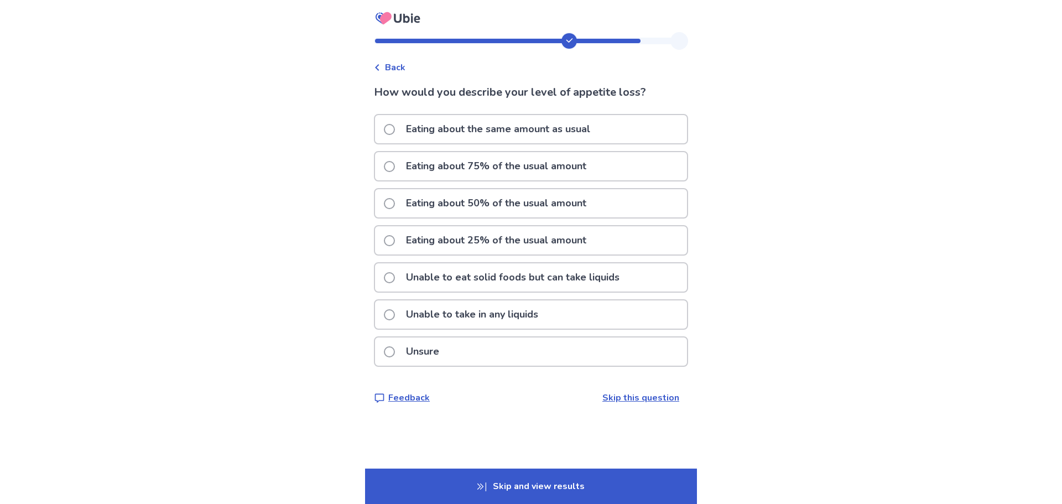
click at [395, 205] on span at bounding box center [389, 203] width 11 height 11
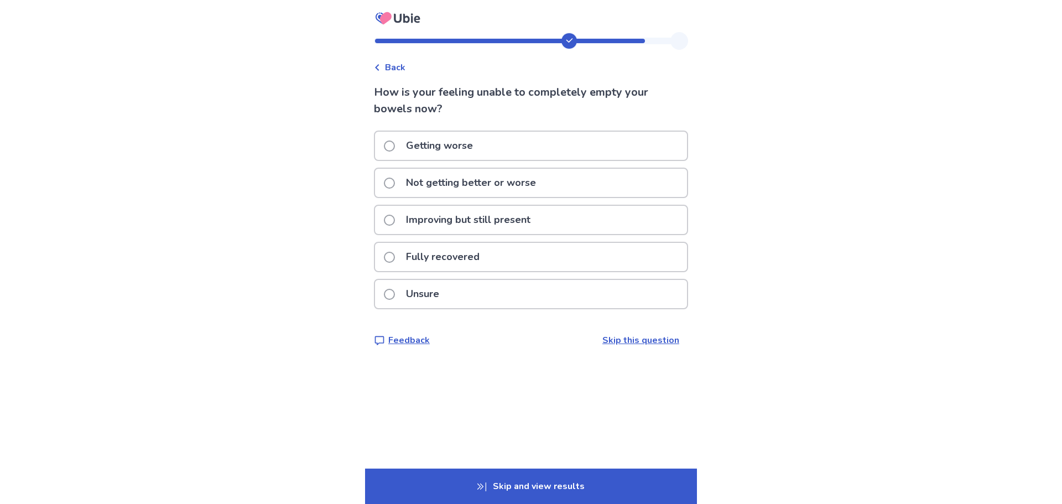
click at [395, 183] on span at bounding box center [389, 183] width 11 height 11
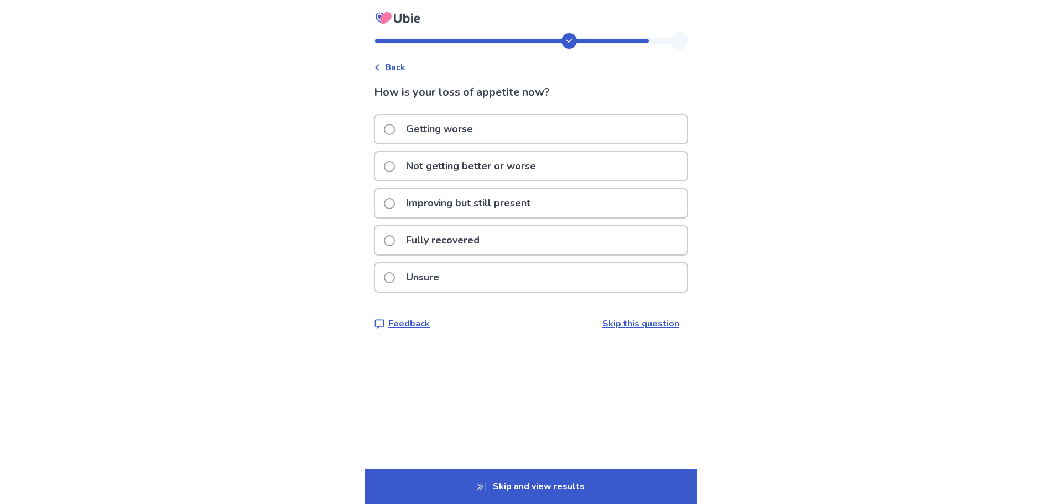
click at [395, 169] on span at bounding box center [389, 166] width 11 height 11
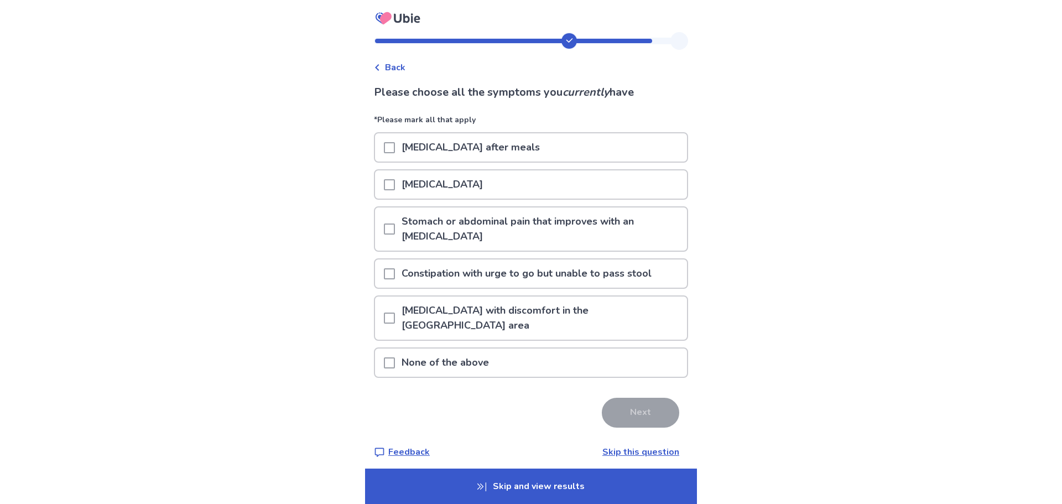
click at [395, 357] on span at bounding box center [389, 362] width 11 height 11
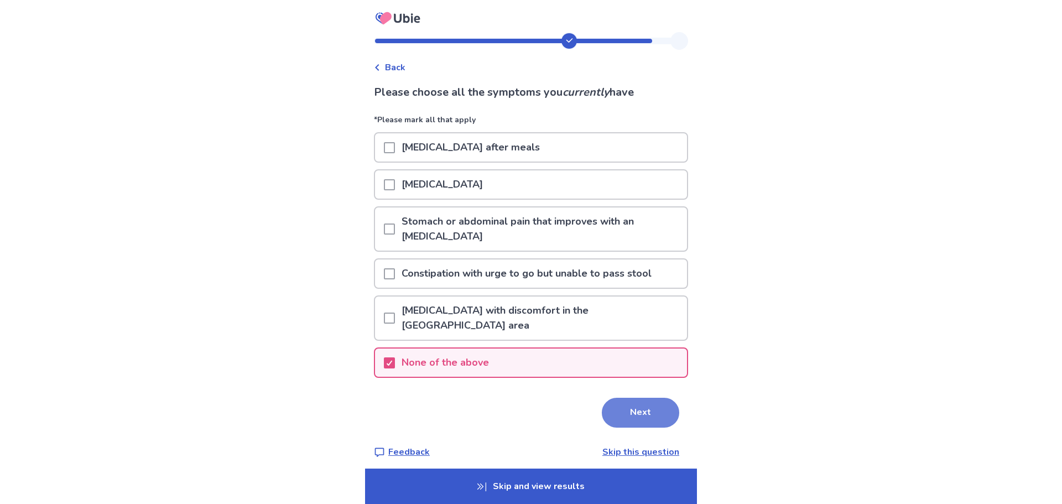
click at [636, 398] on button "Next" at bounding box center [640, 413] width 77 height 30
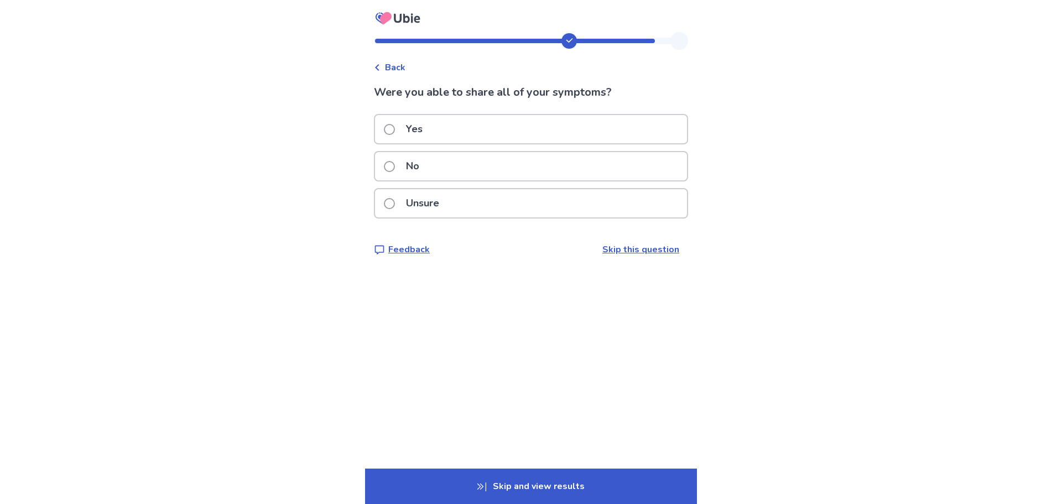
click at [395, 127] on span at bounding box center [389, 129] width 11 height 11
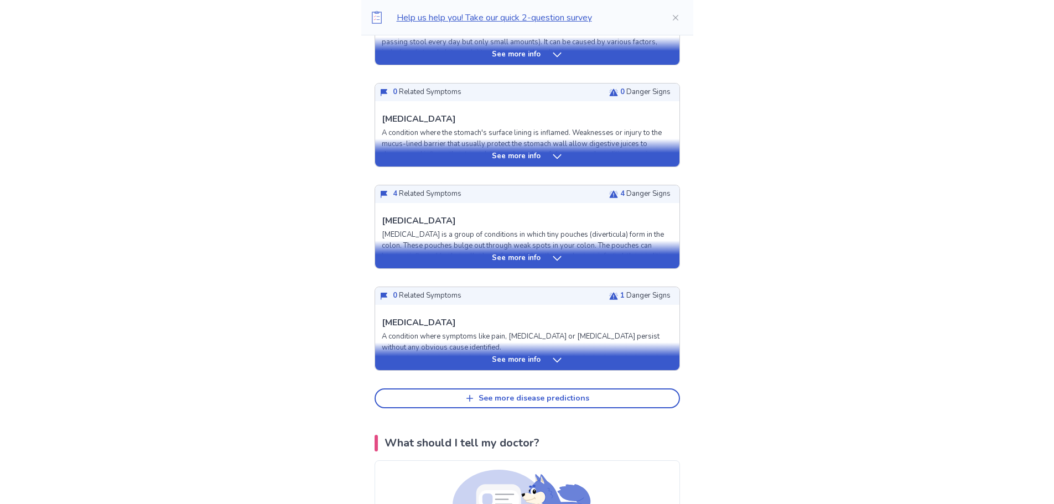
scroll to position [386, 0]
click at [554, 354] on icon at bounding box center [556, 359] width 11 height 11
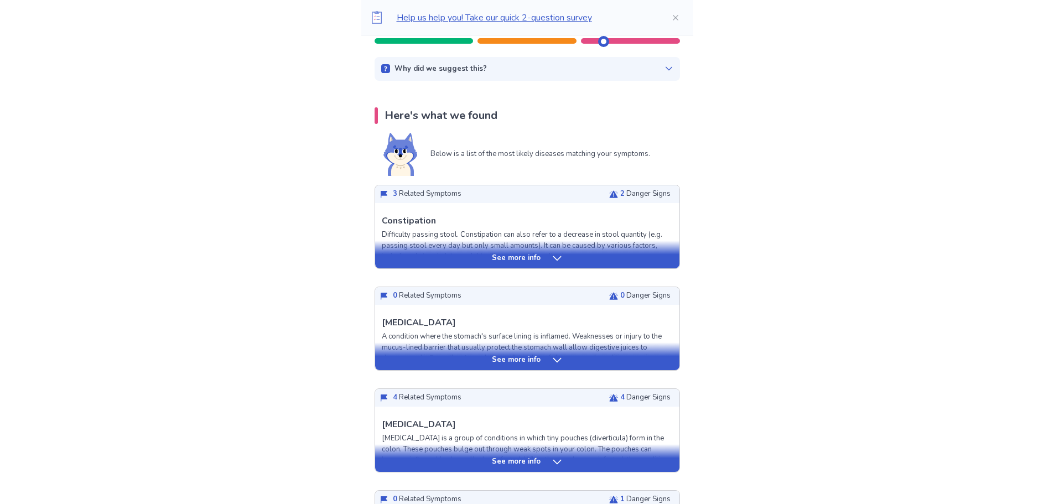
scroll to position [165, 0]
click at [555, 360] on icon at bounding box center [556, 360] width 11 height 11
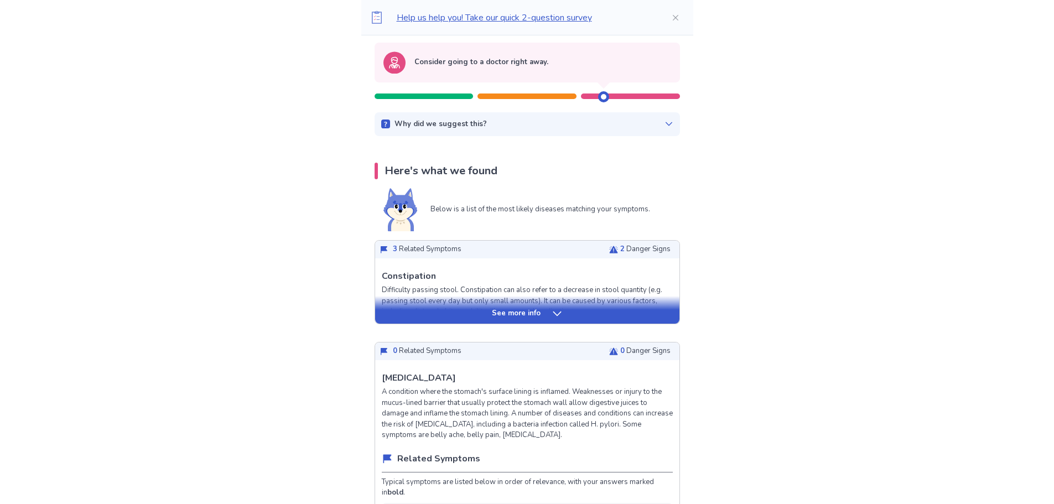
scroll to position [110, 0]
click at [557, 314] on icon at bounding box center [556, 314] width 8 height 4
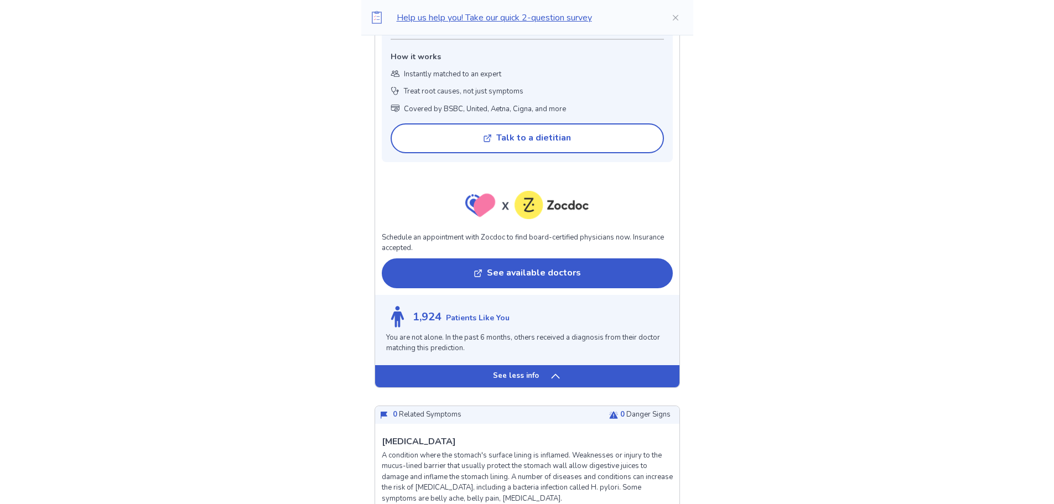
scroll to position [884, 0]
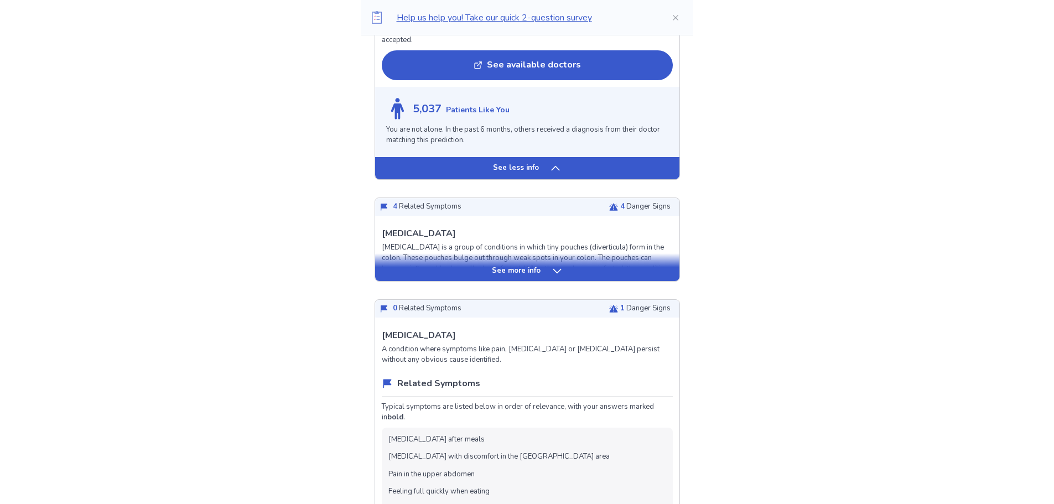
click at [552, 270] on icon at bounding box center [556, 270] width 11 height 11
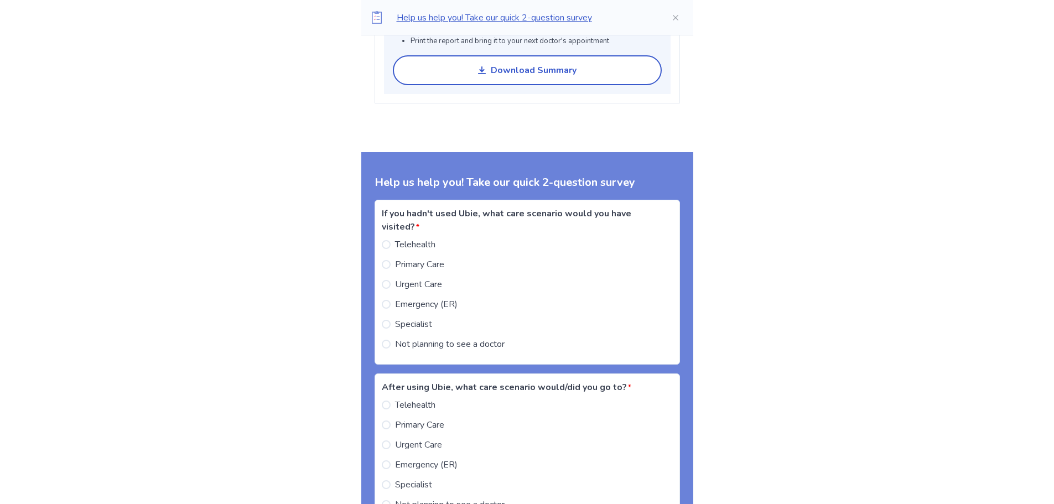
scroll to position [4365, 0]
